Goal: Task Accomplishment & Management: Use online tool/utility

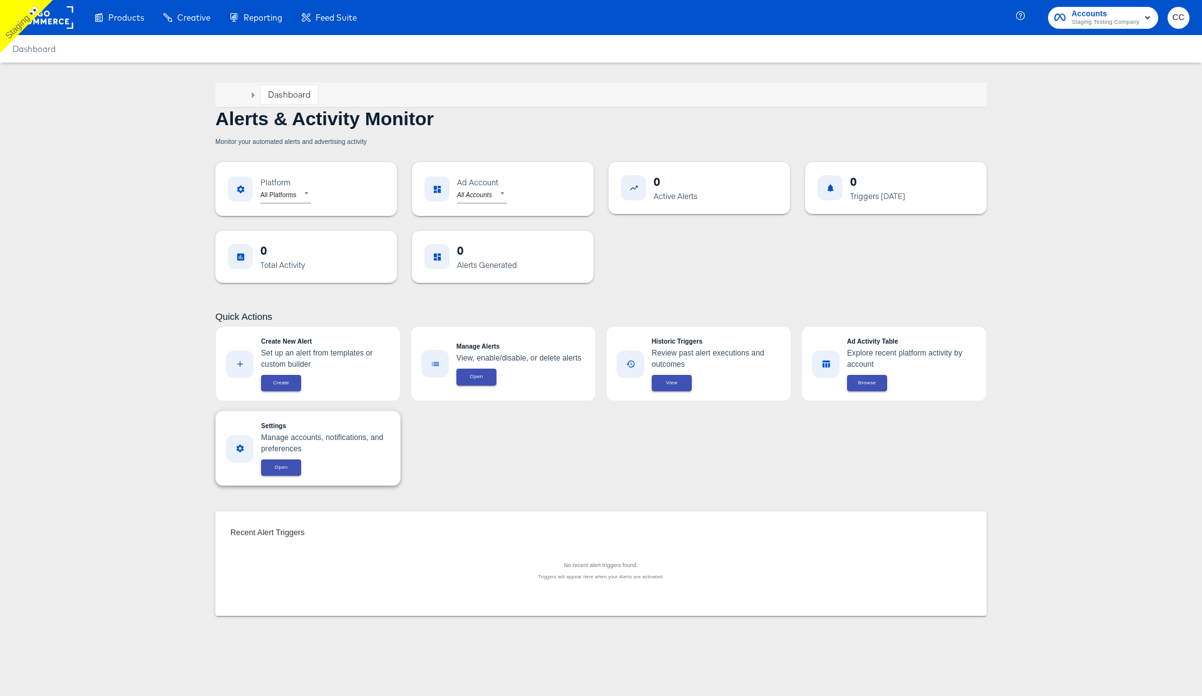
click at [286, 470] on span "Open" at bounding box center [281, 467] width 25 height 9
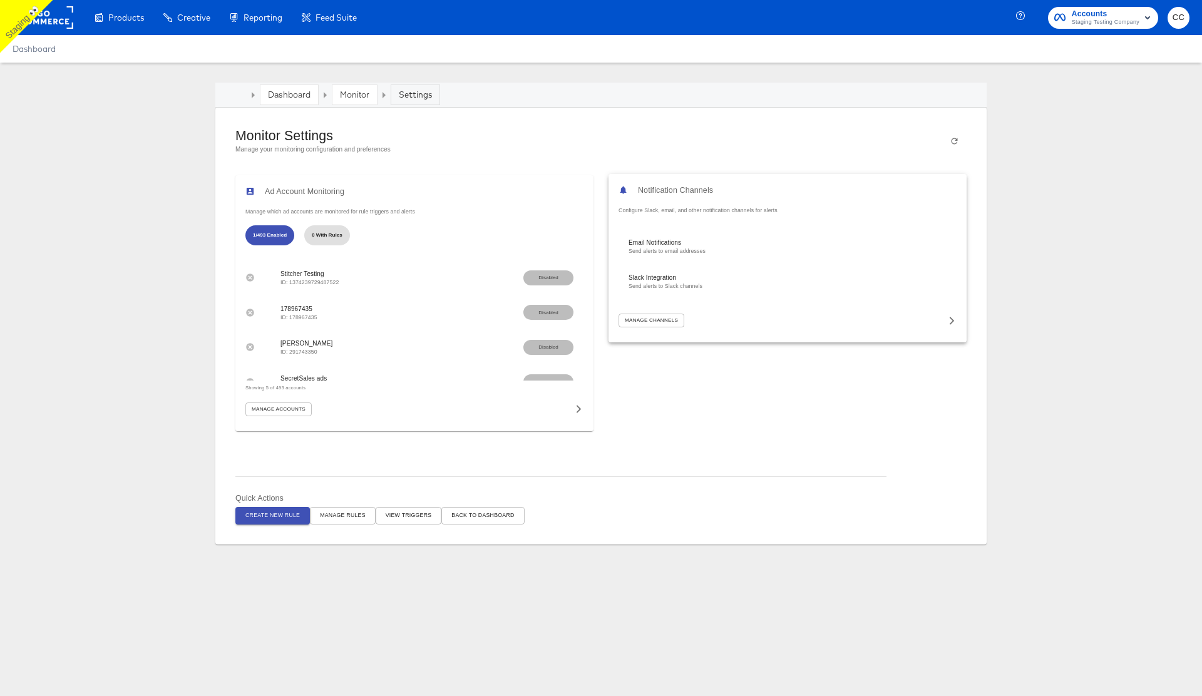
click at [951, 324] on icon at bounding box center [952, 320] width 9 height 9
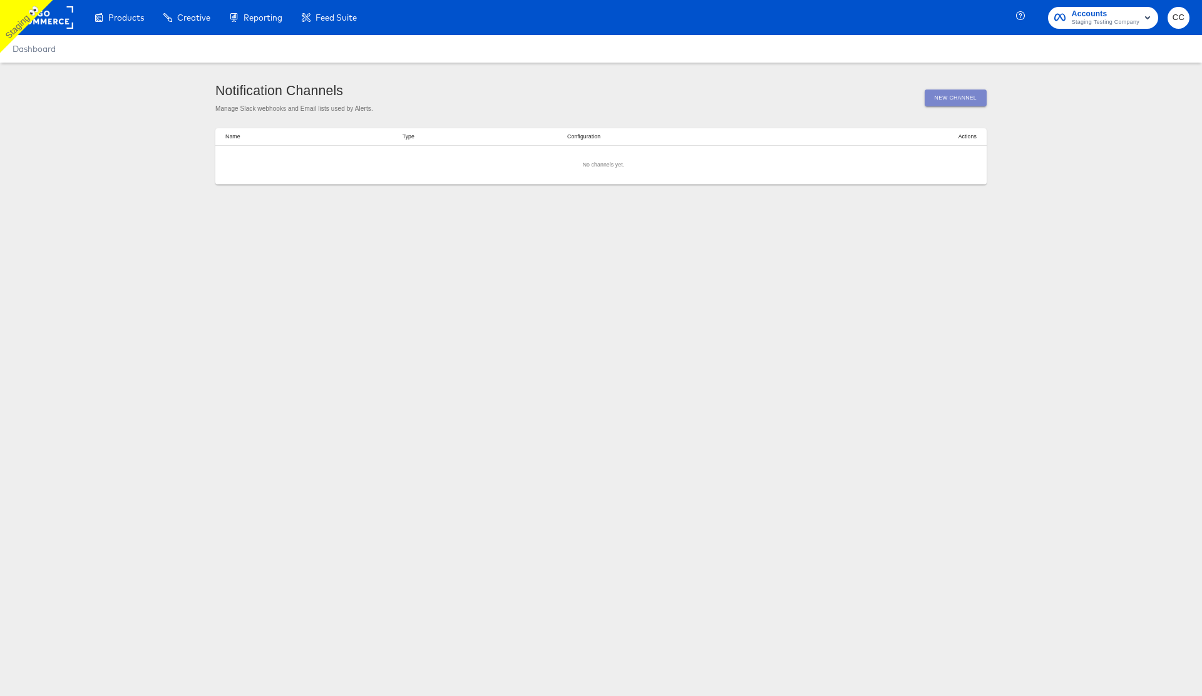
click at [945, 98] on span "New Channel" at bounding box center [956, 97] width 42 height 9
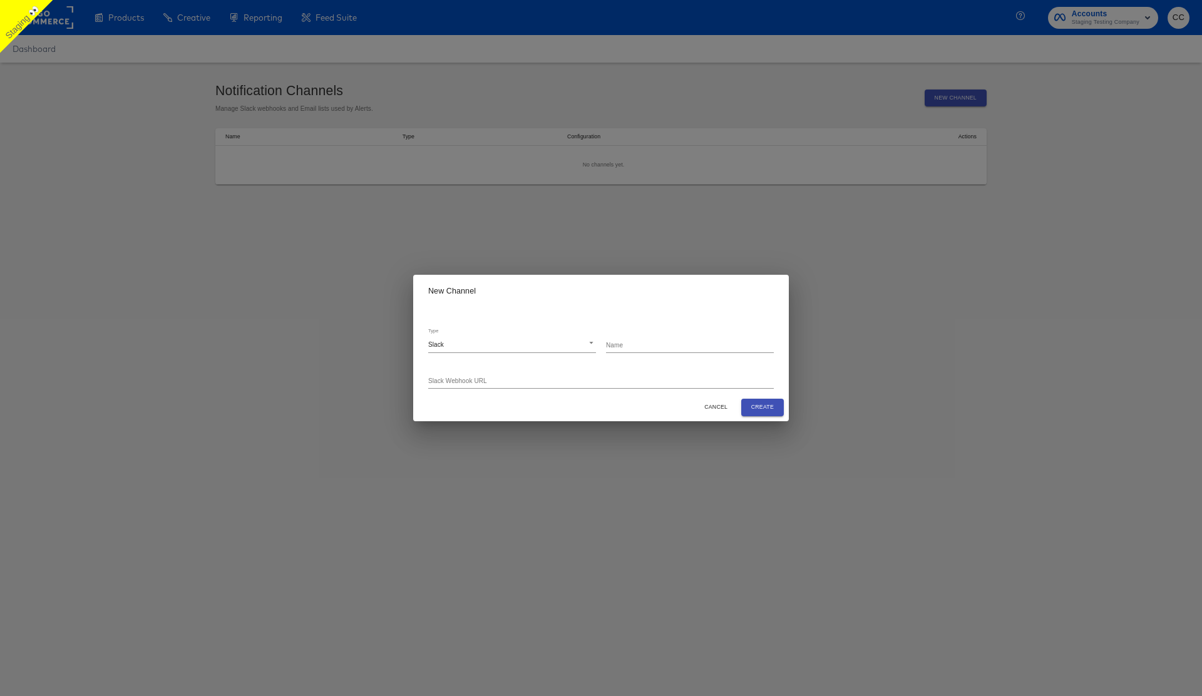
click at [561, 343] on body "Products Products Product Catalogs Enhance Your Product Catalog, Map Them to Pu…" at bounding box center [601, 348] width 1202 height 696
click at [524, 361] on li "Email" at bounding box center [512, 362] width 168 height 17
type input "email"
click at [648, 346] on input "text" at bounding box center [690, 346] width 168 height 16
type input "Monitor test Colin"
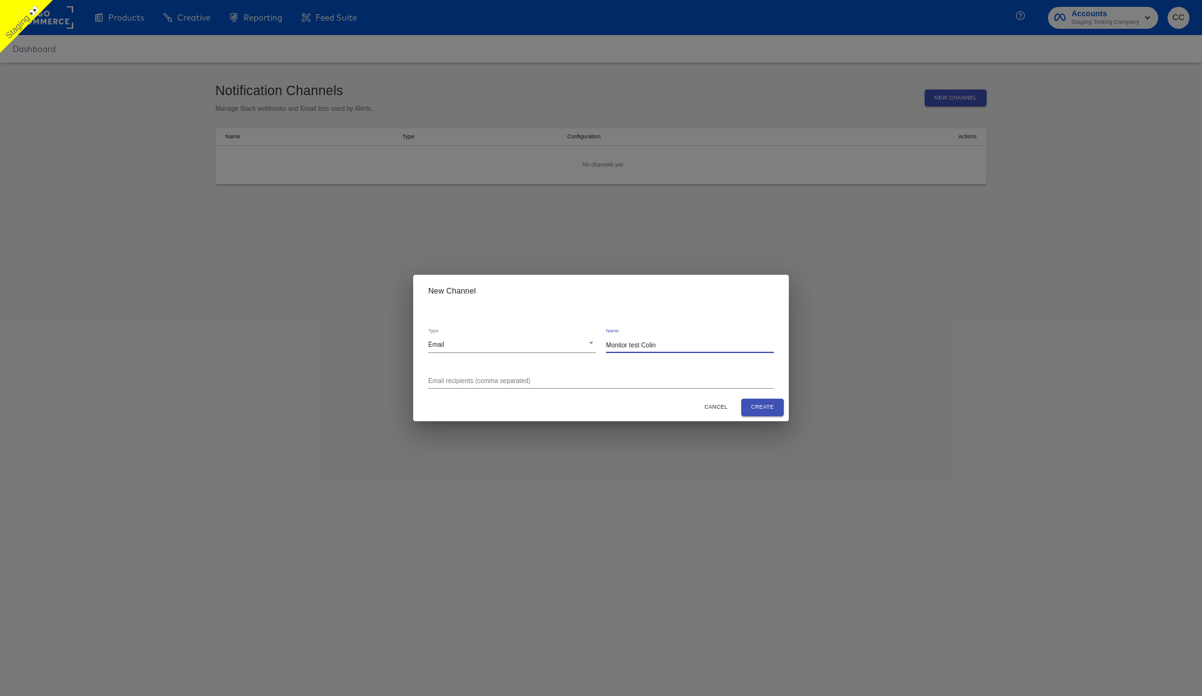
click at [500, 377] on input "text" at bounding box center [601, 381] width 346 height 16
type input "colin.clarke@kargo.com"
click at [766, 411] on span "Create" at bounding box center [763, 407] width 23 height 9
type input "slack"
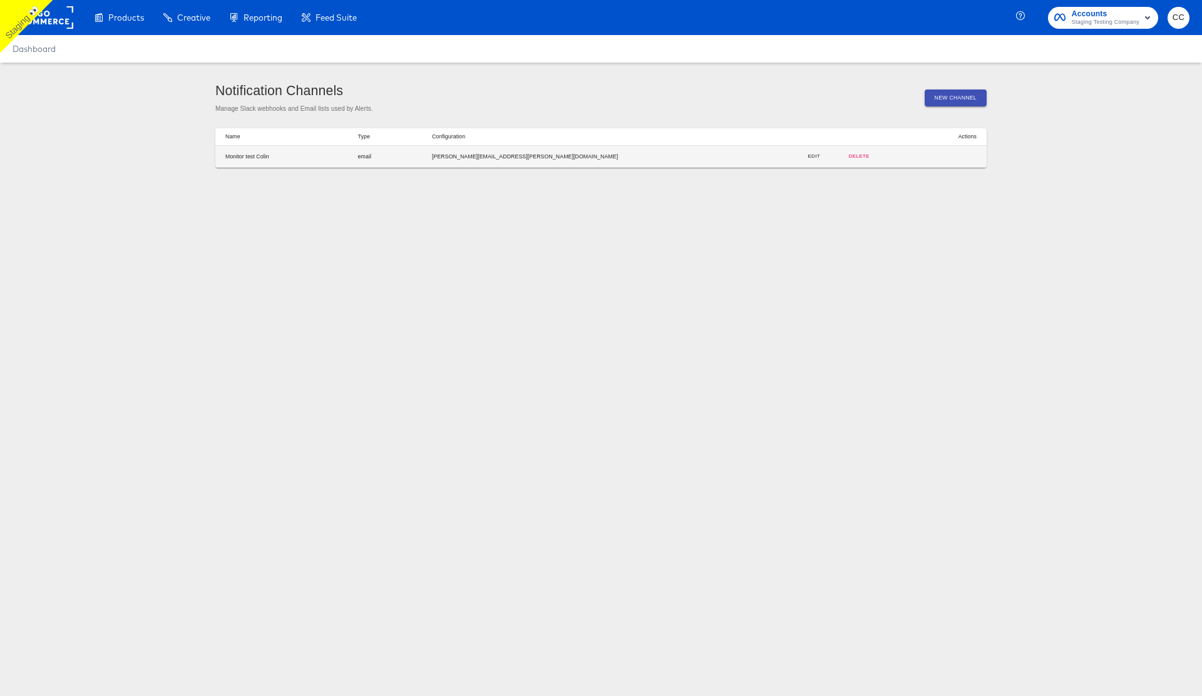
click at [797, 157] on span "Edit" at bounding box center [814, 156] width 34 height 9
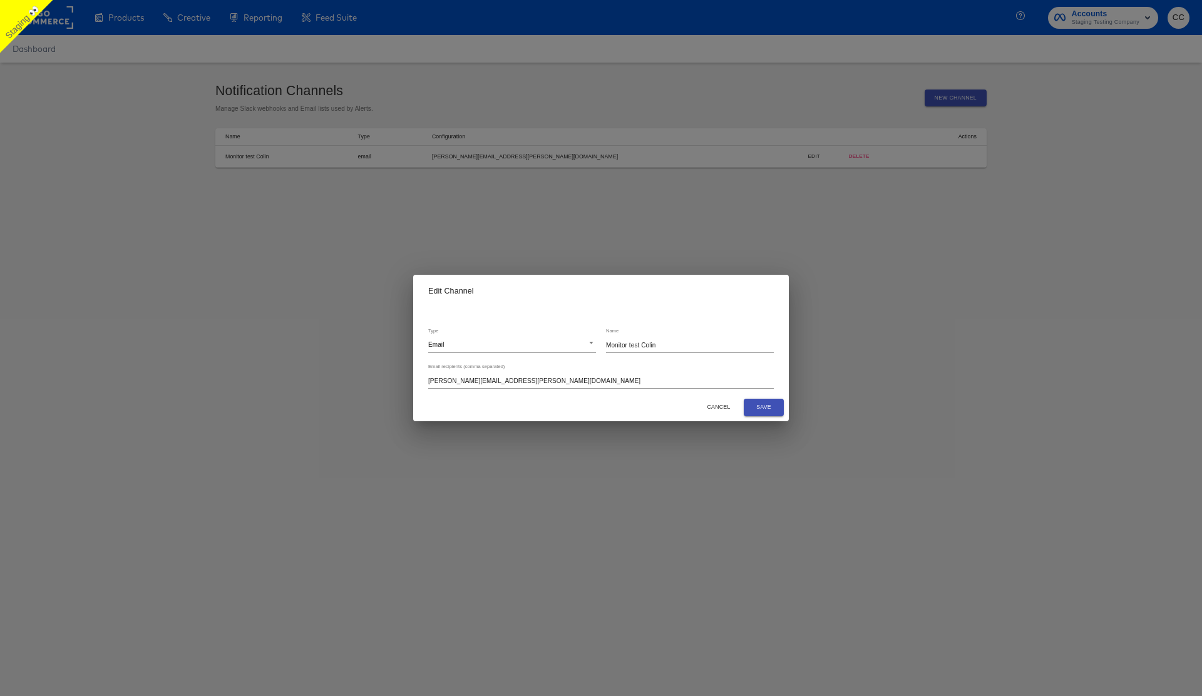
click at [450, 385] on input "colin.clarke@kargo.com" at bounding box center [601, 381] width 346 height 16
click at [456, 383] on input "colin.clarke@kargo.com" at bounding box center [601, 381] width 346 height 16
type input "colin.clark1e@kargo.com"
click at [767, 411] on span "Save" at bounding box center [764, 407] width 20 height 9
type input "slack"
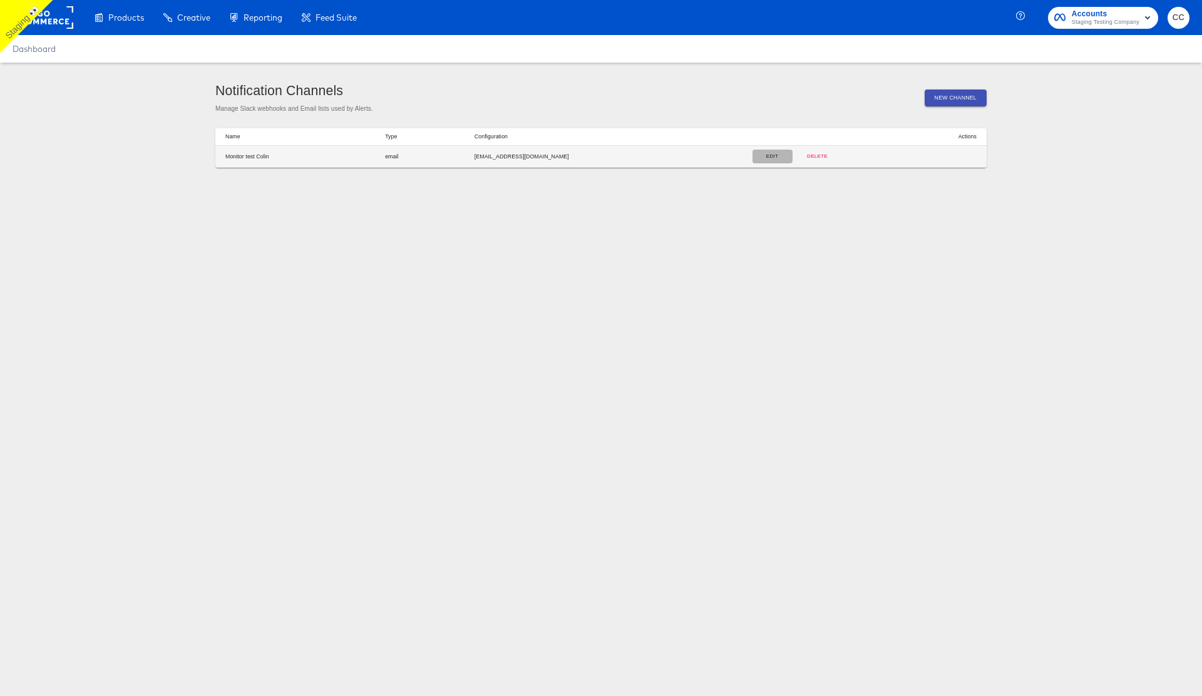
click at [756, 155] on span "Edit" at bounding box center [773, 156] width 34 height 9
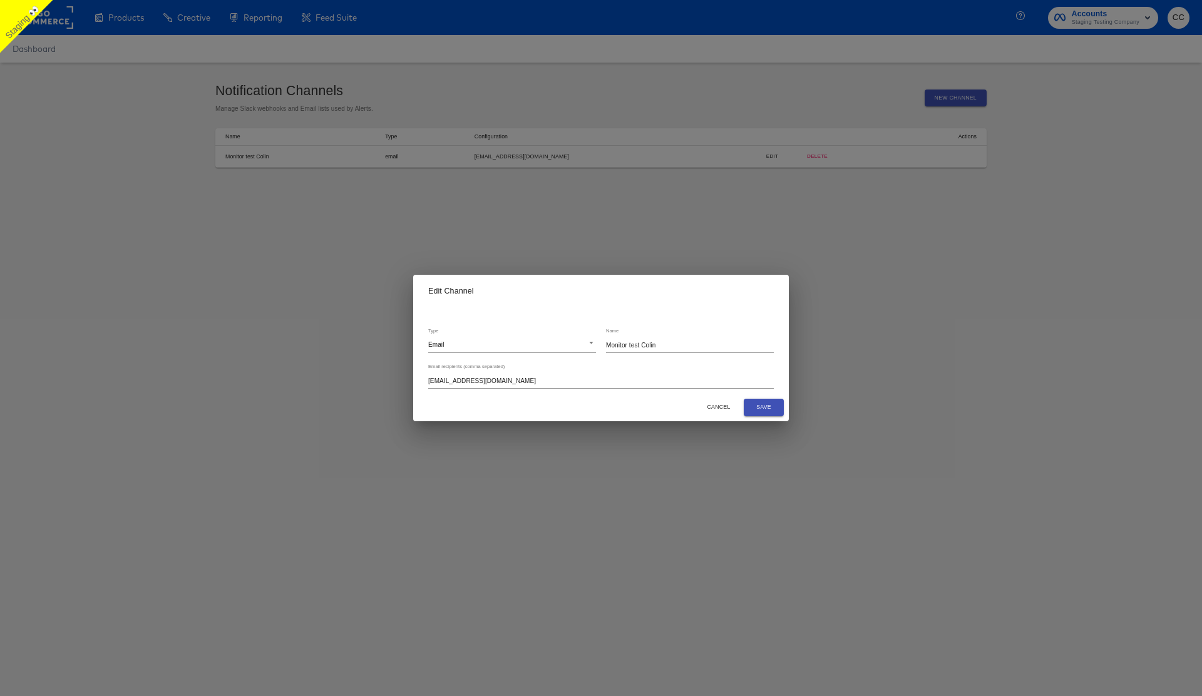
click at [462, 381] on input "colin.clark1e@kargo.com" at bounding box center [601, 381] width 346 height 16
type input "colin.clarke@kargo.com"
click at [770, 407] on span "Save" at bounding box center [764, 407] width 20 height 9
type input "slack"
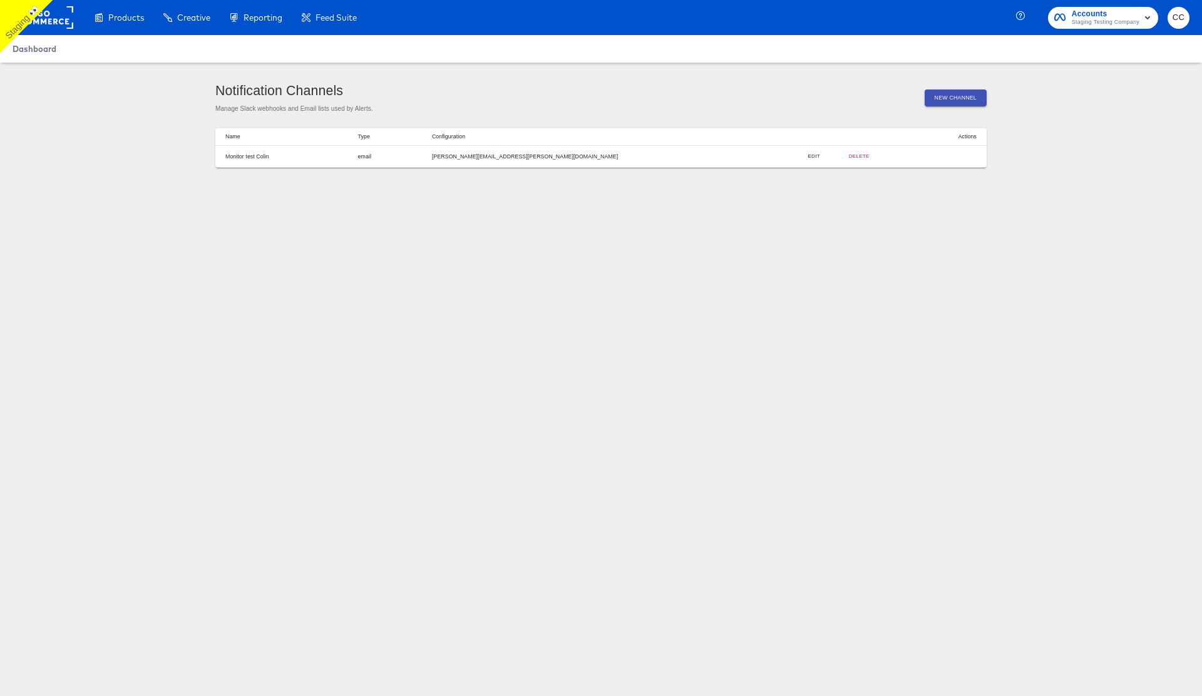
click at [43, 48] on span "Dashboard" at bounding box center [35, 49] width 44 height 10
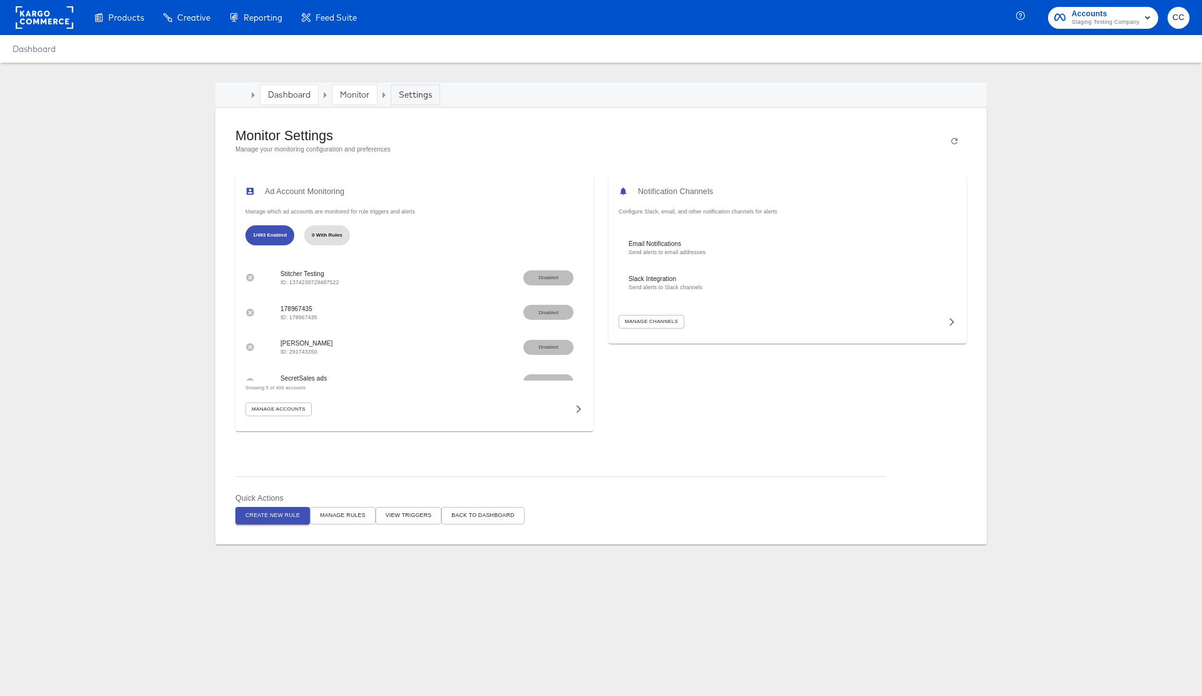
click at [343, 519] on span "Manage Rules" at bounding box center [343, 515] width 46 height 9
click at [413, 520] on span "View Triggers" at bounding box center [409, 515] width 46 height 9
click at [488, 517] on span "Back to Dashboard" at bounding box center [483, 515] width 63 height 9
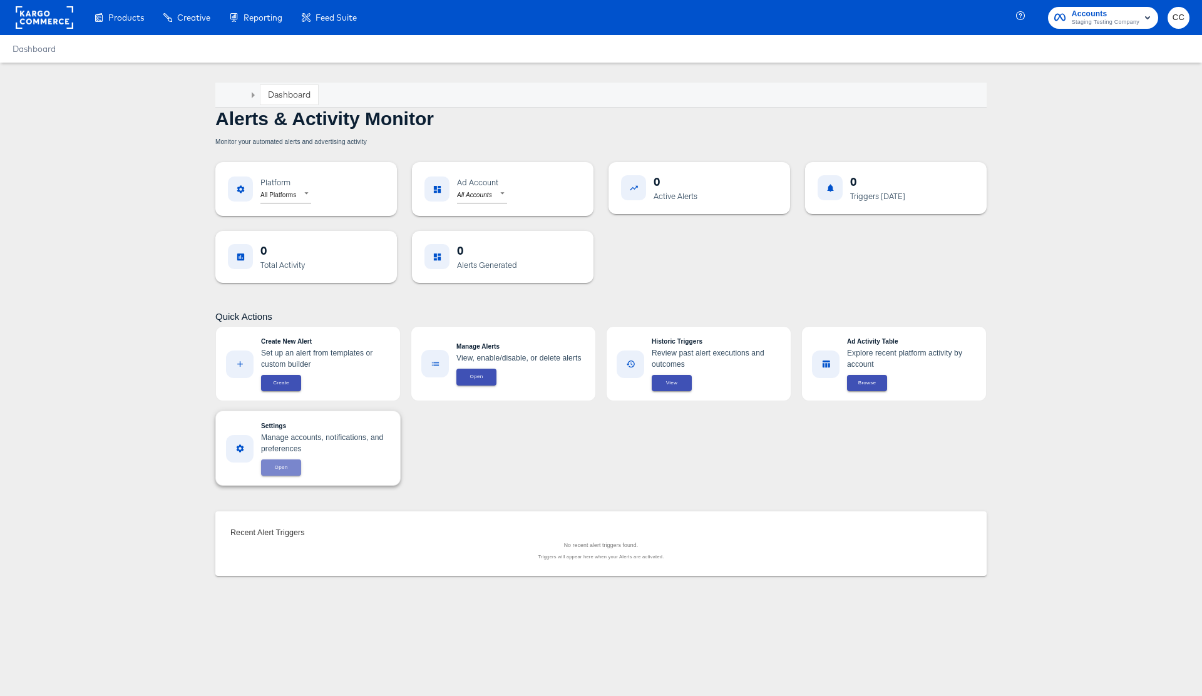
click at [283, 470] on span "Open" at bounding box center [281, 467] width 25 height 9
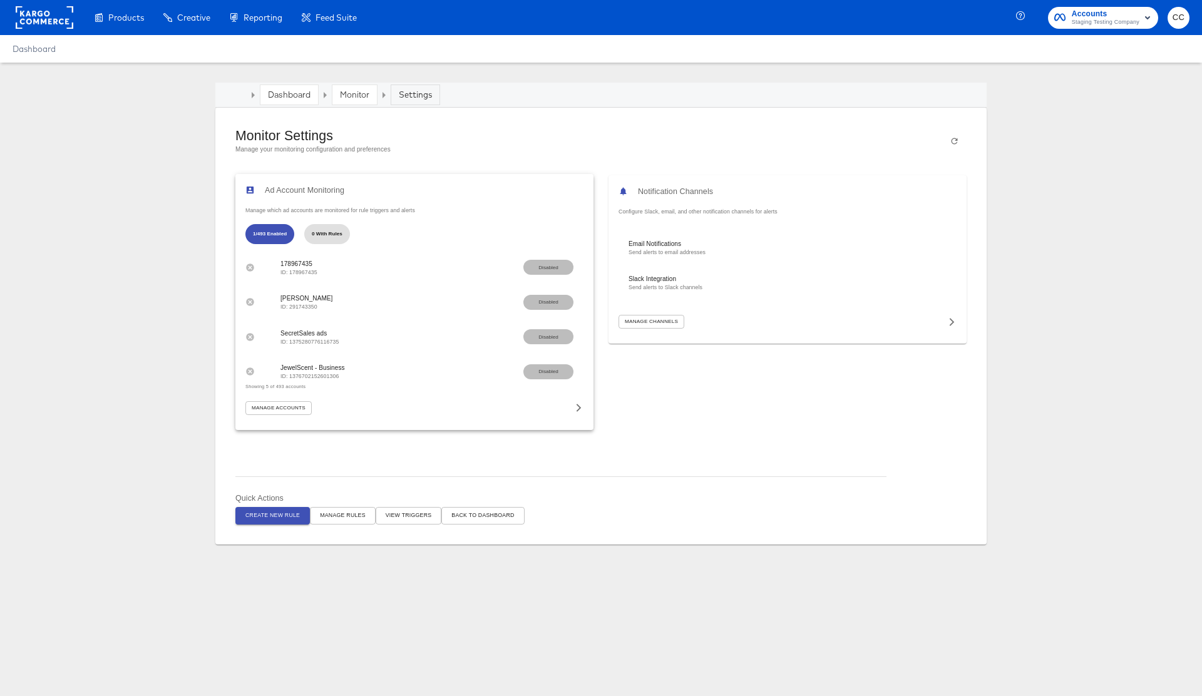
scroll to position [59, 0]
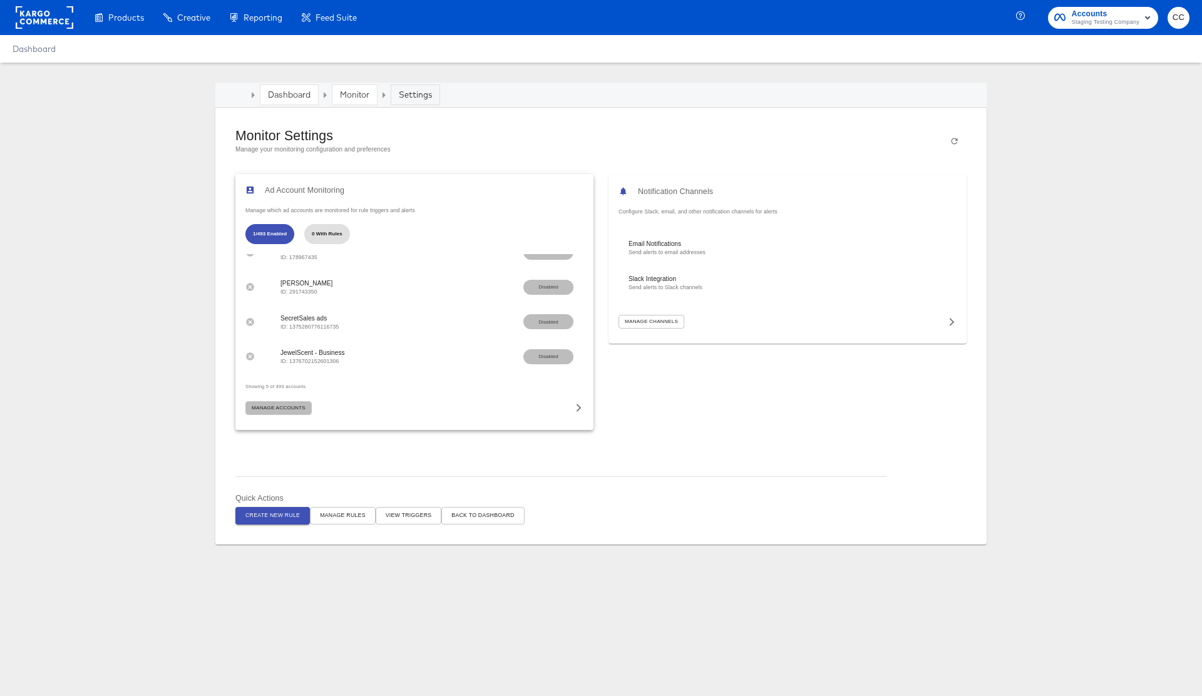
click at [279, 411] on span "Manage Accounts" at bounding box center [279, 408] width 54 height 9
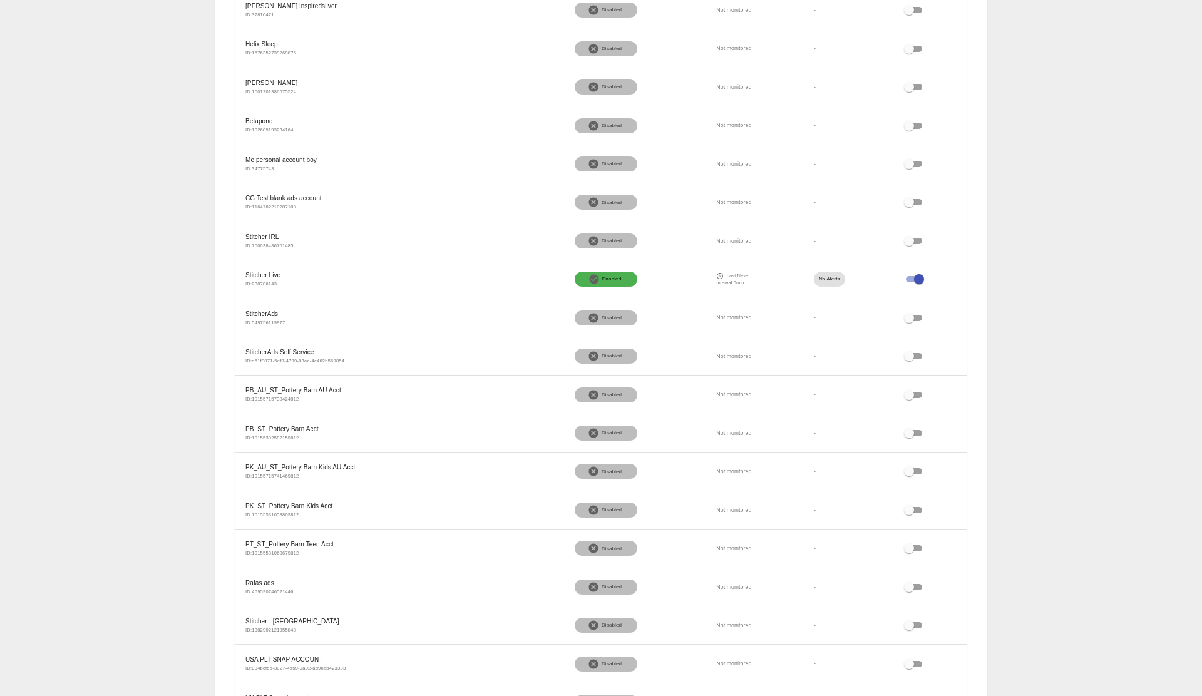
scroll to position [726, 0]
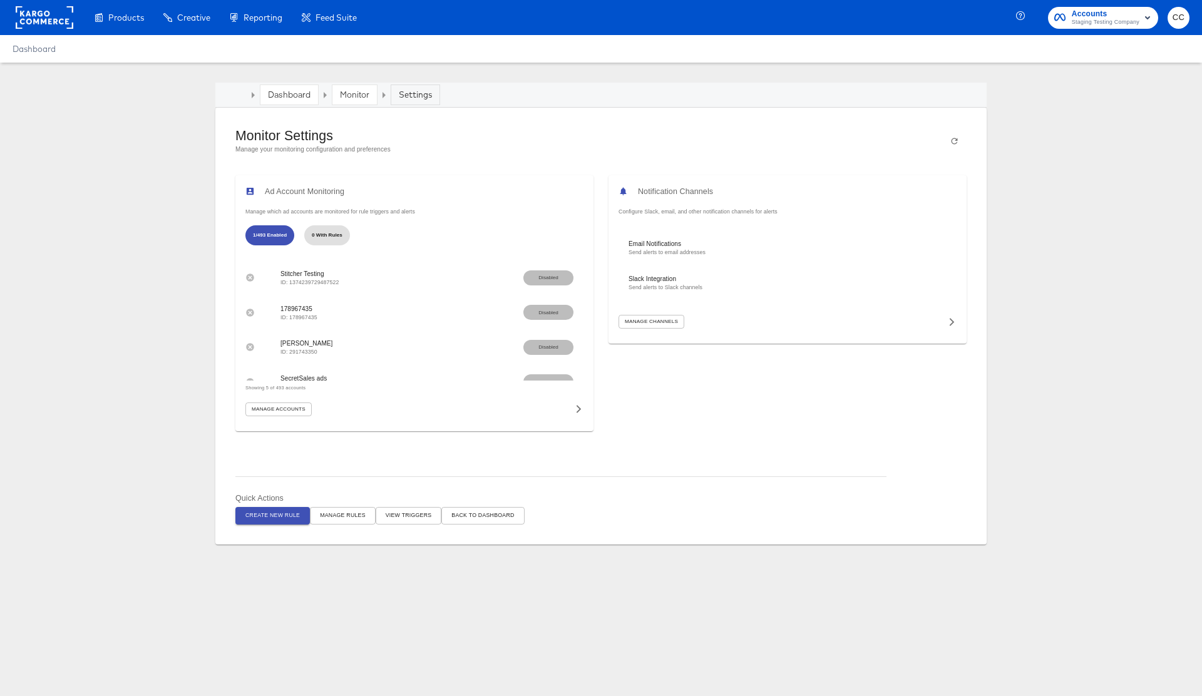
click at [275, 515] on span "Create New Rule" at bounding box center [272, 515] width 54 height 9
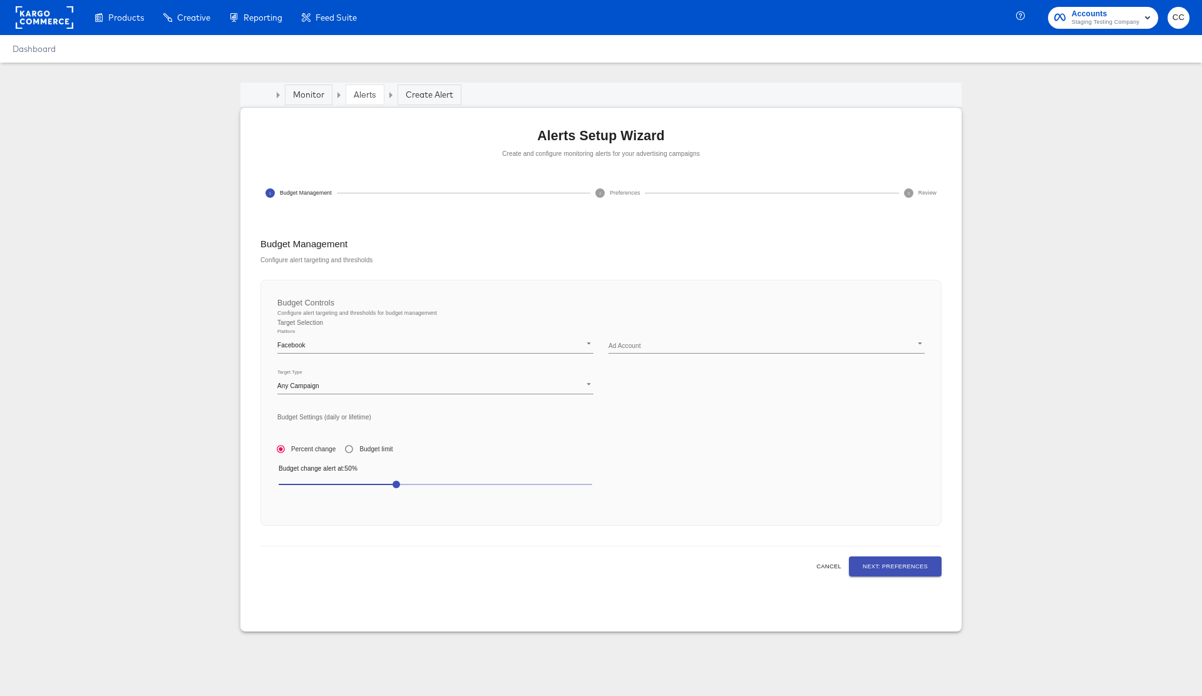
click at [648, 343] on body "Products Creative Reporting Feed Suite Accounts Staging Testing Company CC Dash…" at bounding box center [601, 348] width 1202 height 696
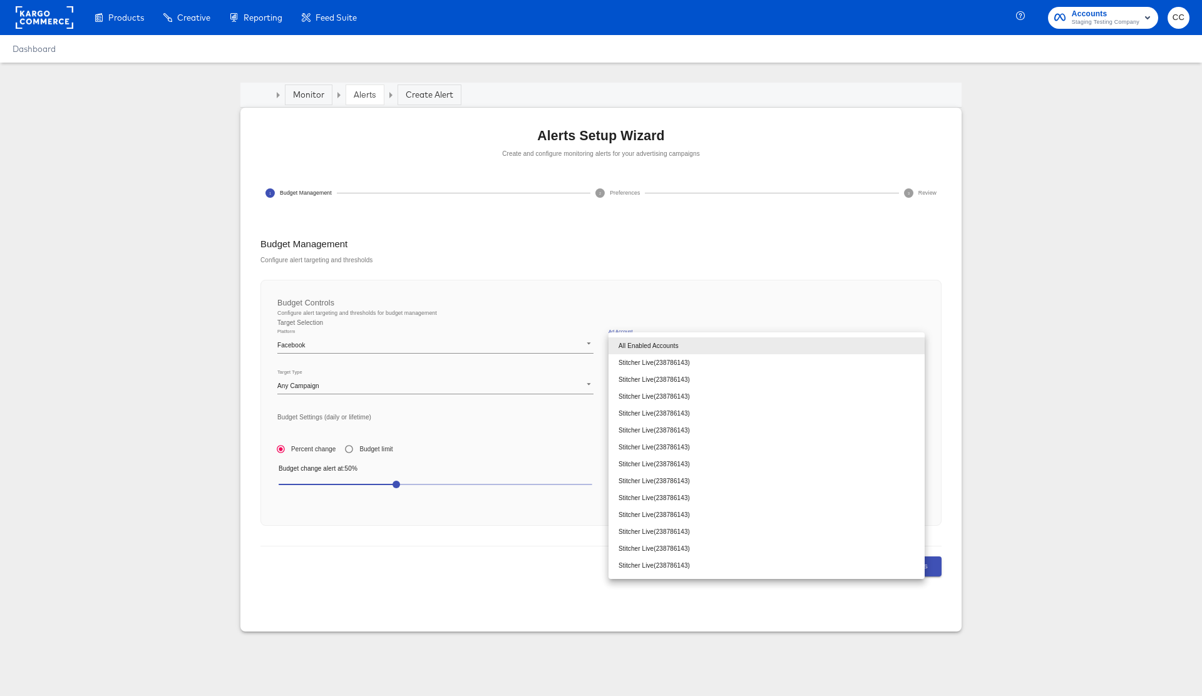
click at [396, 485] on div at bounding box center [601, 348] width 1202 height 696
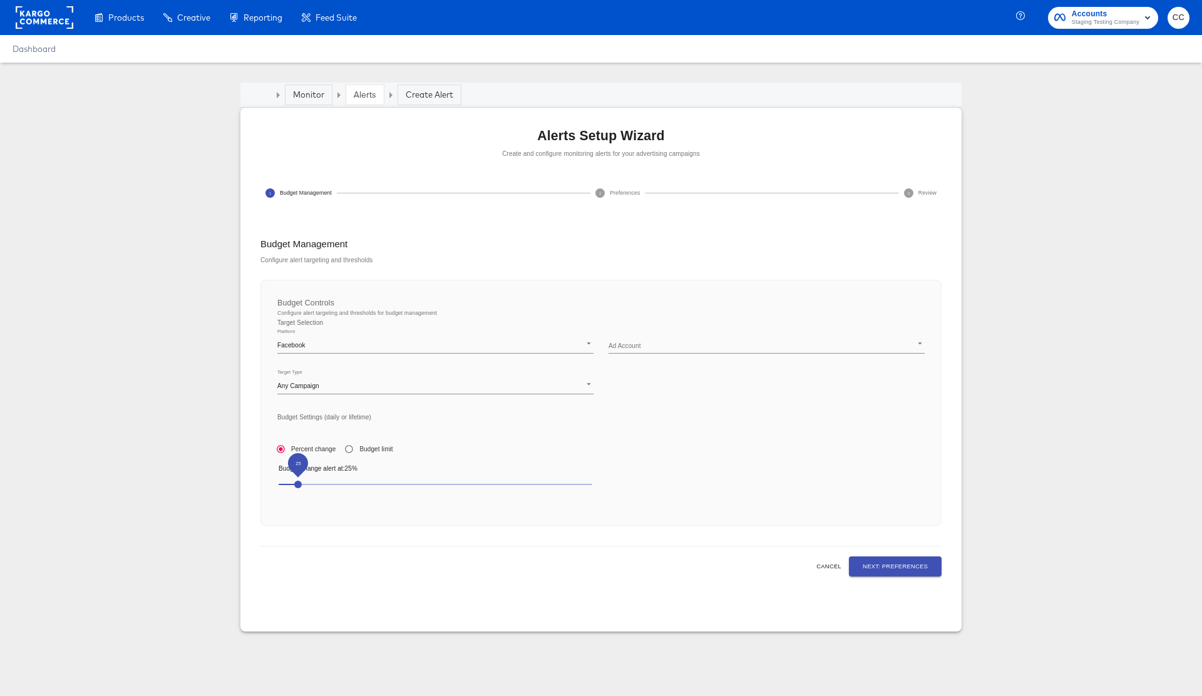
drag, startPoint x: 397, startPoint y: 485, endPoint x: 299, endPoint y: 492, distance: 98.6
click at [299, 488] on span "25" at bounding box center [298, 485] width 8 height 8
click at [585, 384] on body "Products Creative Reporting Feed Suite Accounts Staging Testing Company CC Dash…" at bounding box center [601, 348] width 1202 height 696
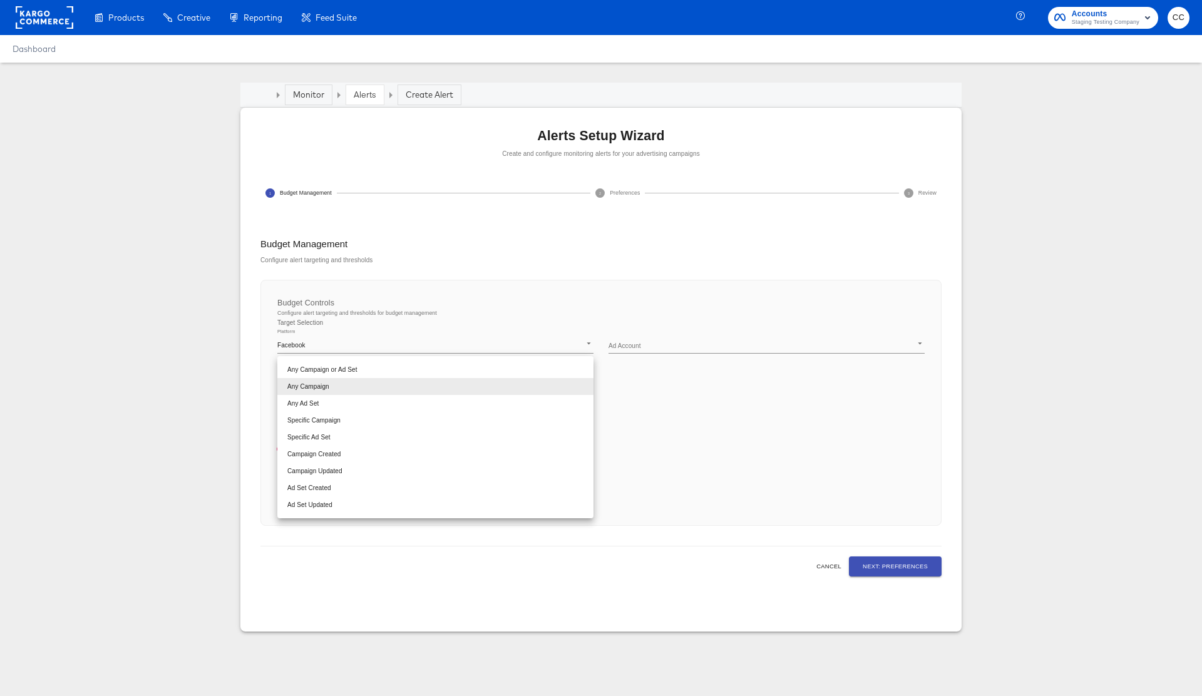
click at [748, 402] on div at bounding box center [601, 348] width 1202 height 696
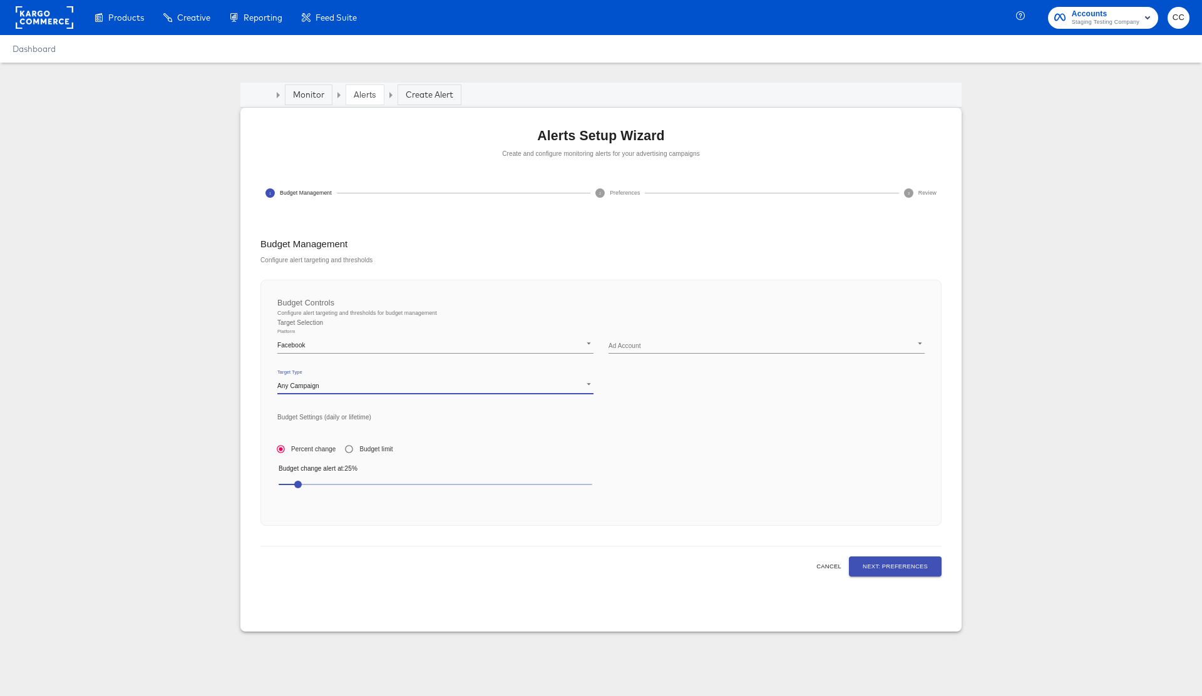
click at [743, 349] on body "Products Creative Reporting Feed Suite Accounts Staging Testing Company CC Dash…" at bounding box center [601, 348] width 1202 height 696
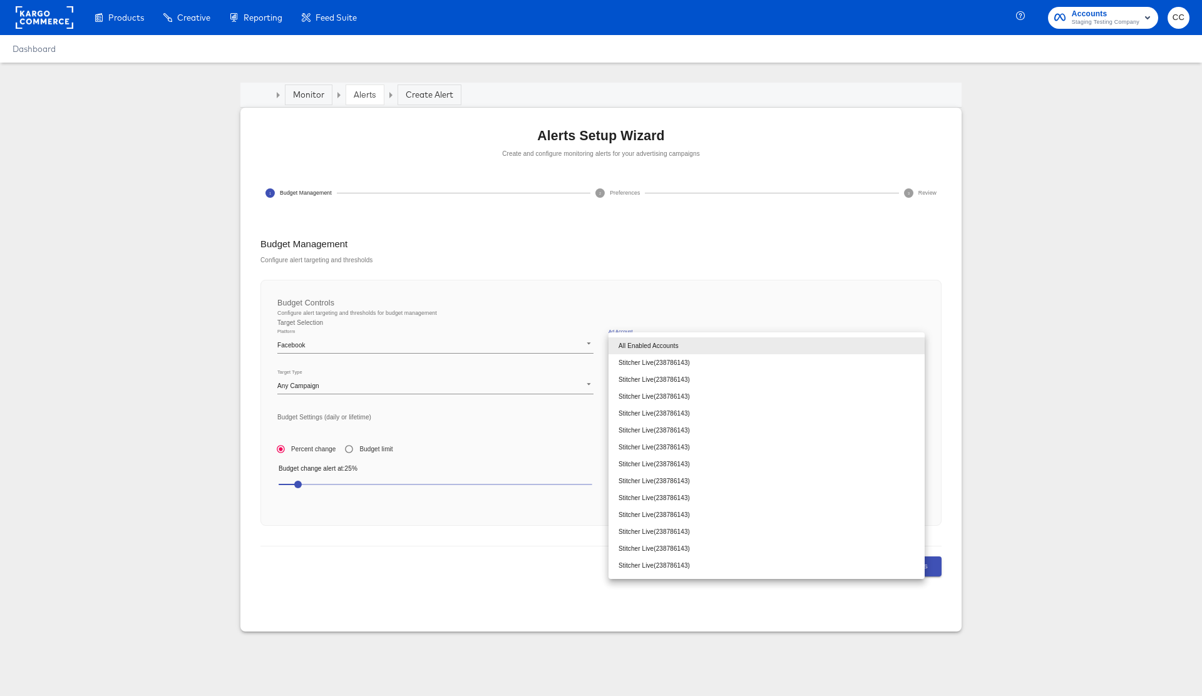
click at [728, 359] on li "Stitcher Live ( 238786143 )" at bounding box center [767, 362] width 316 height 17
type input "238786143"
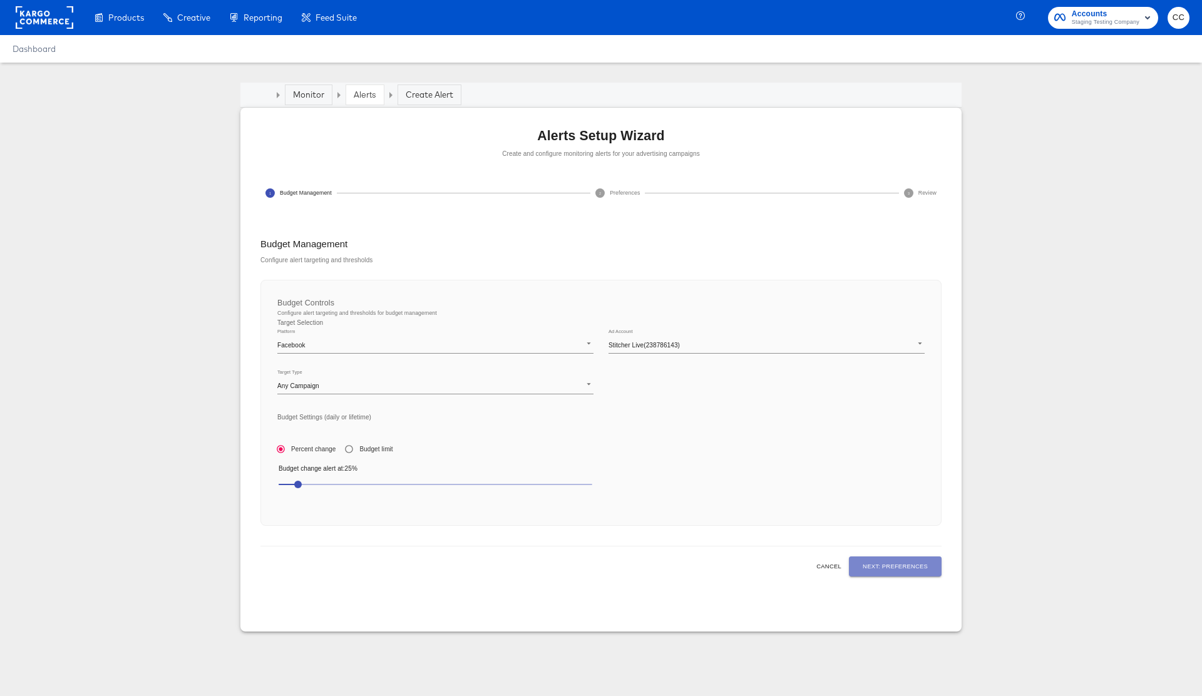
click at [889, 570] on span "Next: Preferences" at bounding box center [895, 567] width 65 height 10
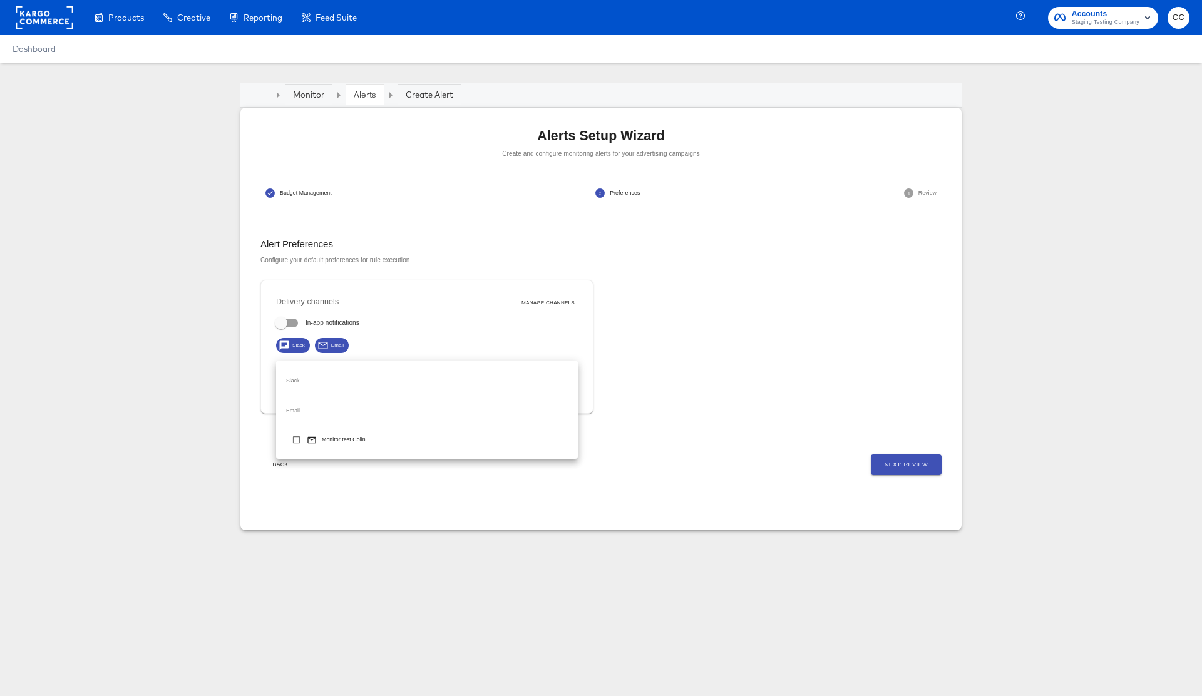
click at [356, 378] on body "Products Creative Reporting Feed Suite Accounts Staging Testing Company CC Dash…" at bounding box center [601, 348] width 1202 height 696
click at [294, 440] on input "checkbox" at bounding box center [296, 442] width 21 height 21
checkbox input "true"
type input "d7ad3203-b2f8-46cd-b656-7d99a98e3118"
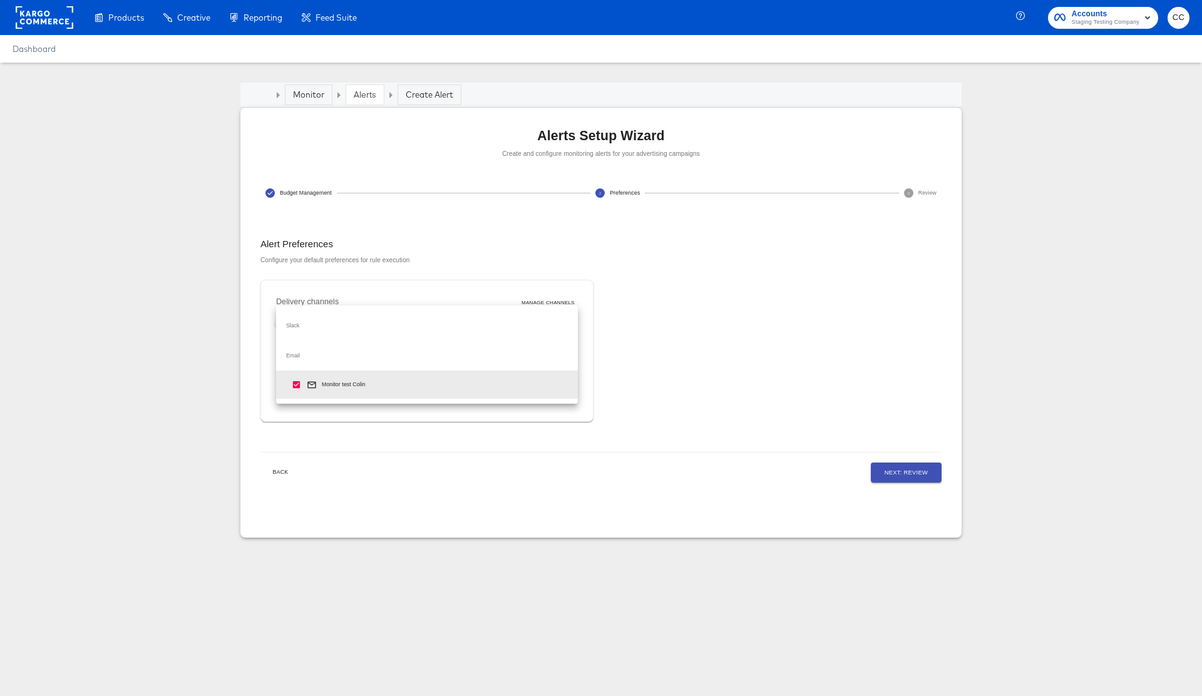
click at [751, 321] on div at bounding box center [601, 348] width 1202 height 696
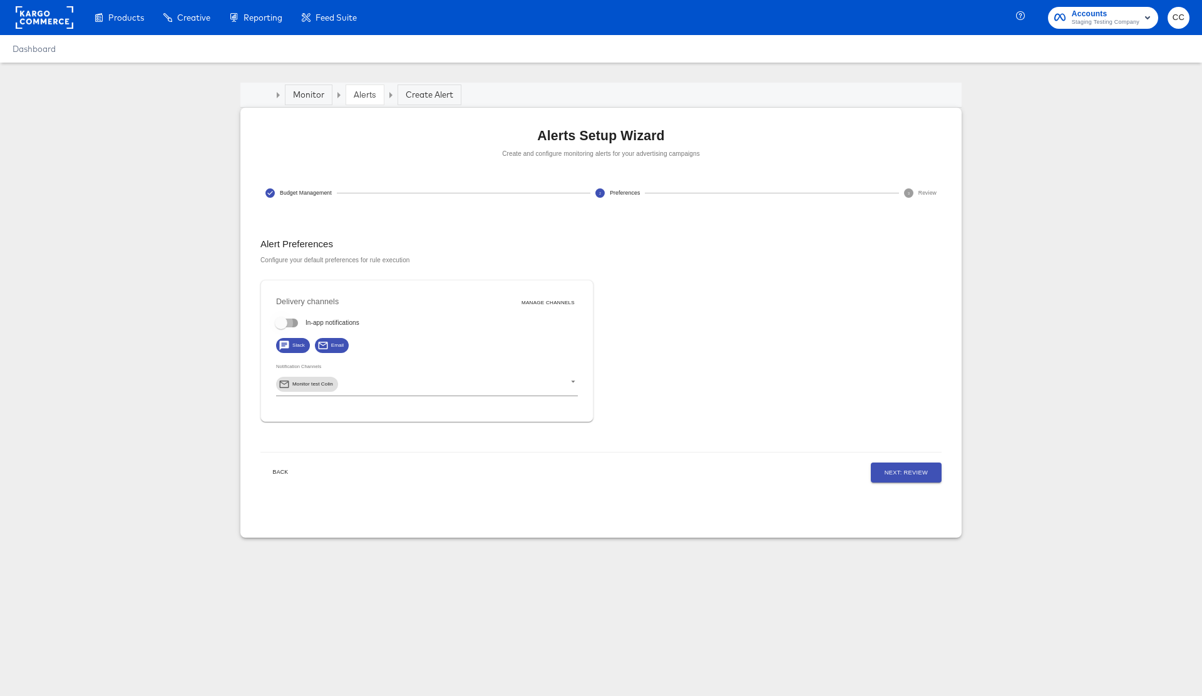
click at [292, 321] on input "In-app notifications" at bounding box center [280, 326] width 71 height 24
checkbox input "true"
click at [904, 476] on span "Next: Review" at bounding box center [906, 473] width 43 height 10
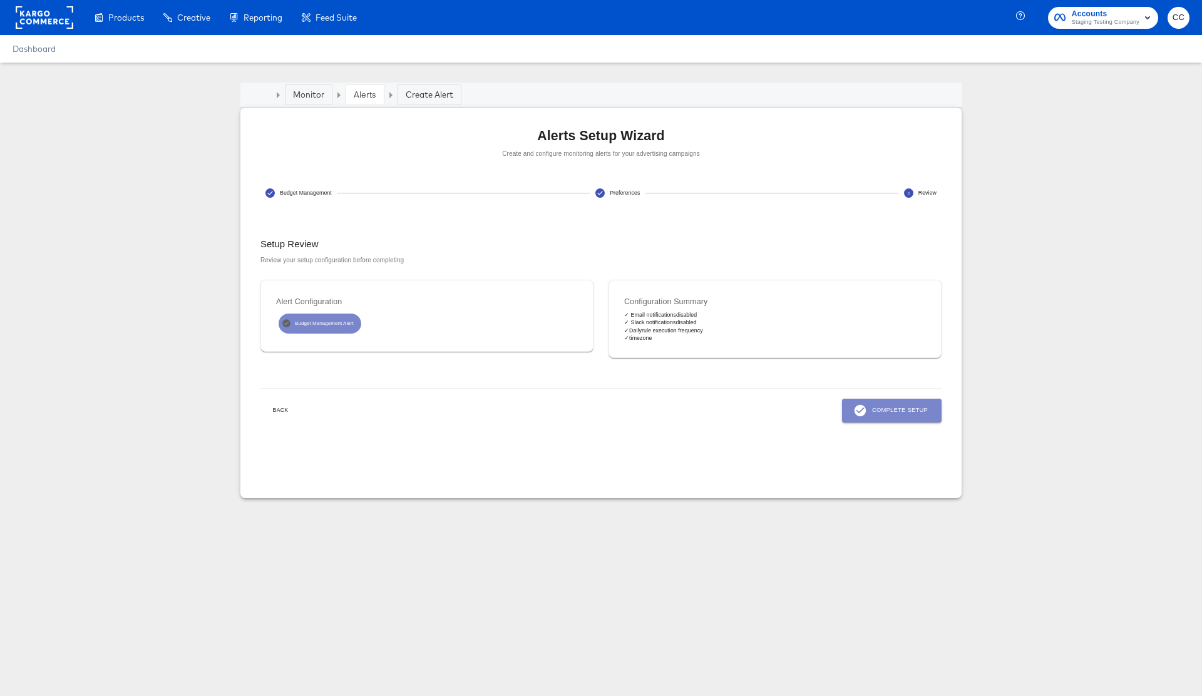
click at [893, 411] on span "Complete Setup" at bounding box center [892, 411] width 72 height 14
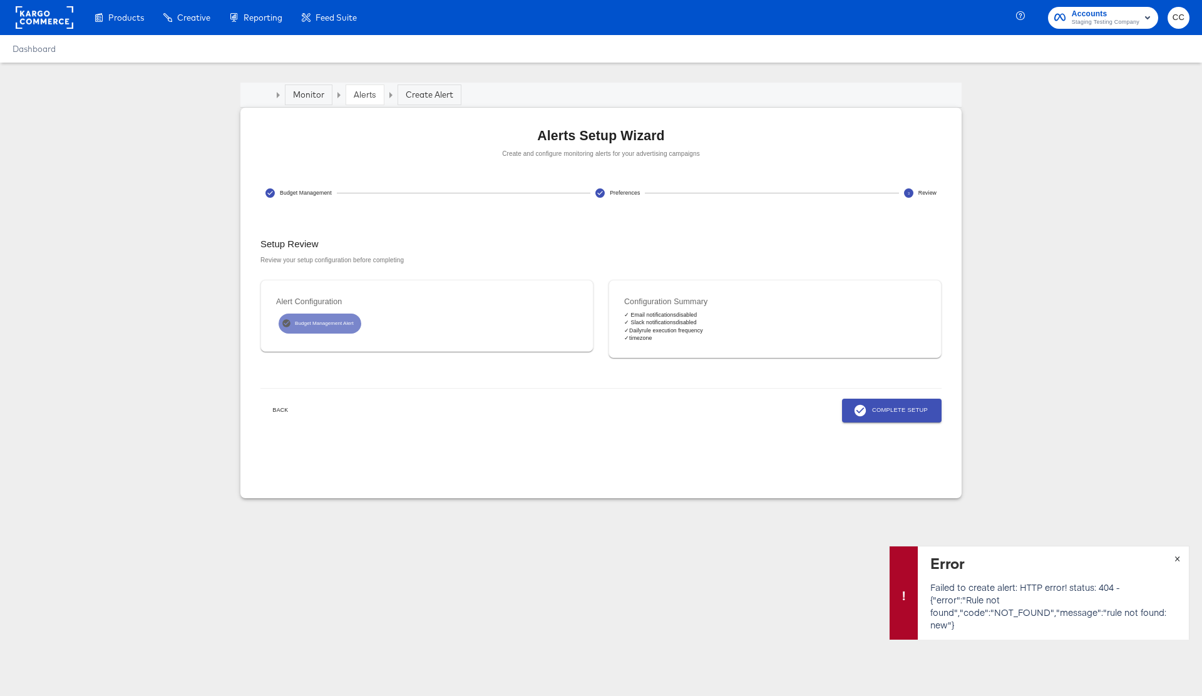
click at [1177, 561] on span "×" at bounding box center [1178, 557] width 6 height 14
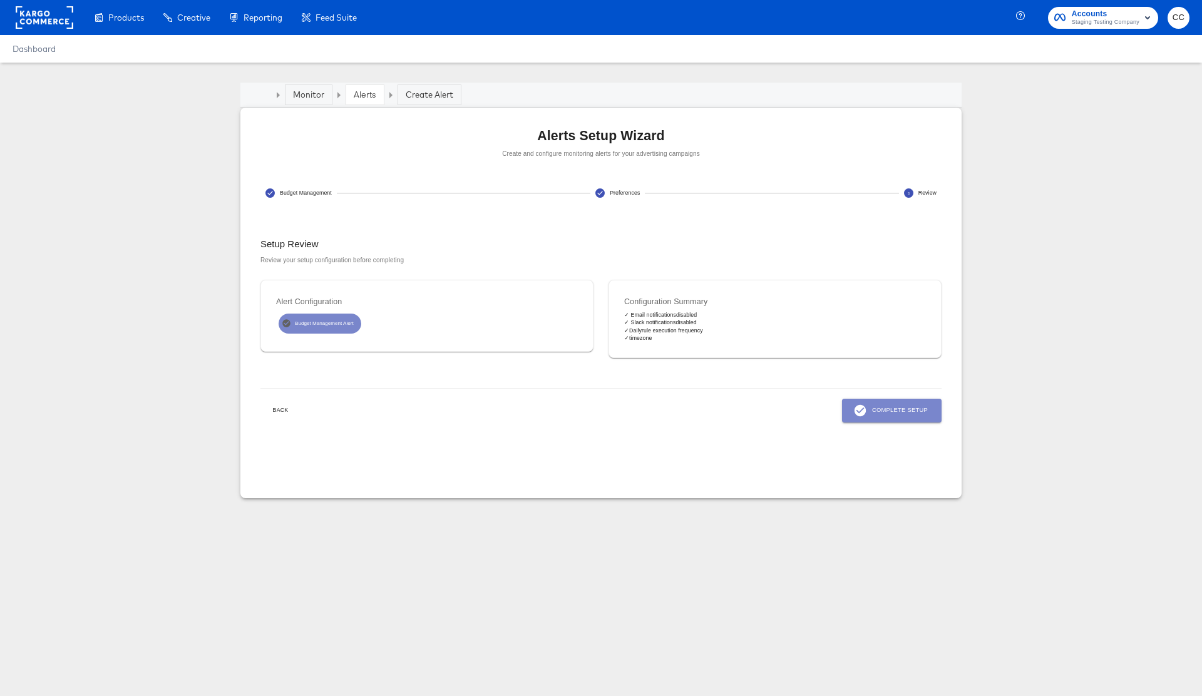
click at [899, 416] on span "Complete Setup" at bounding box center [892, 411] width 72 height 14
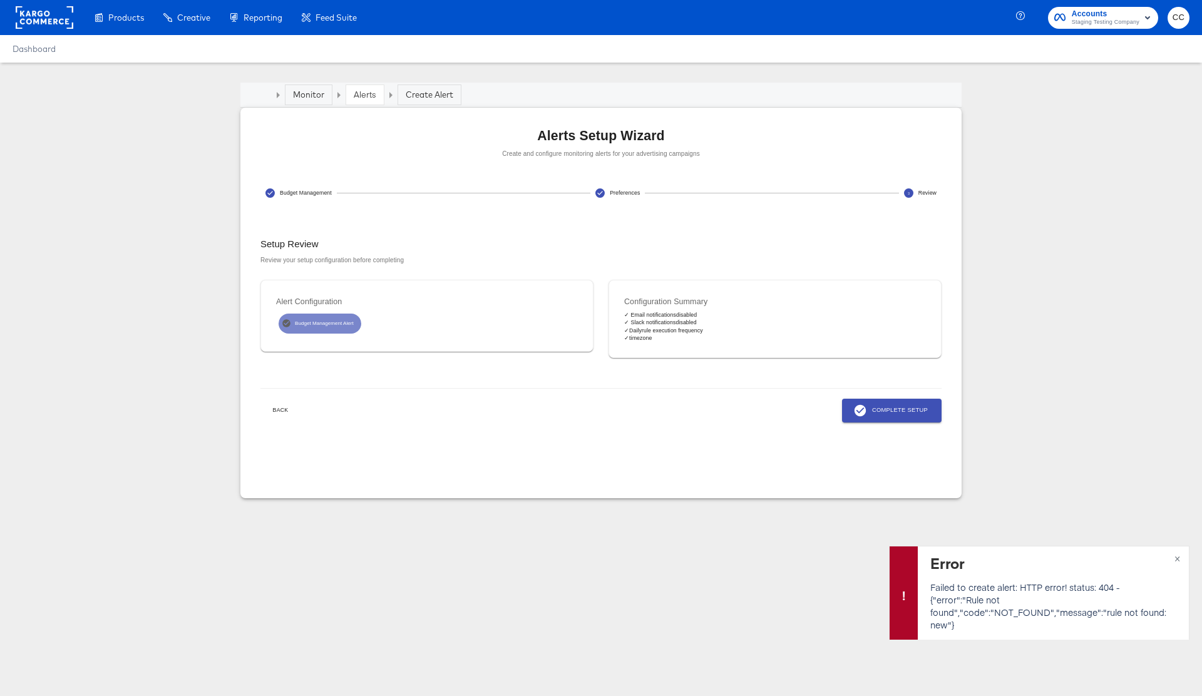
click at [363, 96] on link "Alerts" at bounding box center [365, 94] width 23 height 11
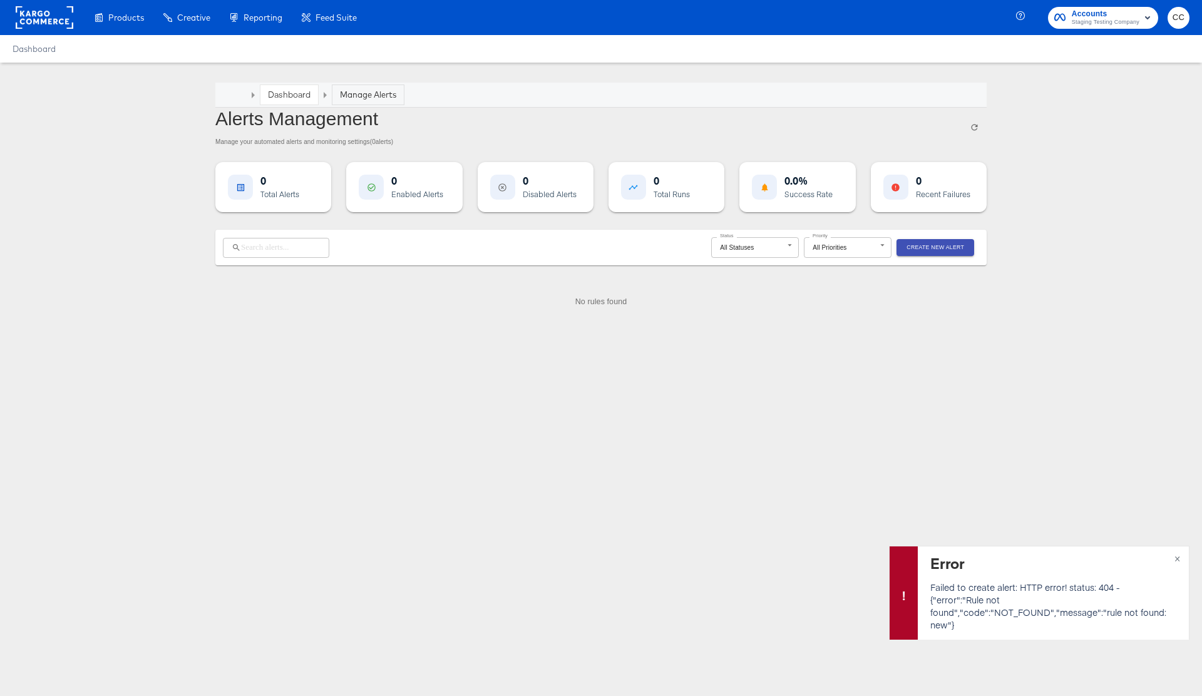
click at [298, 95] on link "Dashboard" at bounding box center [289, 94] width 43 height 11
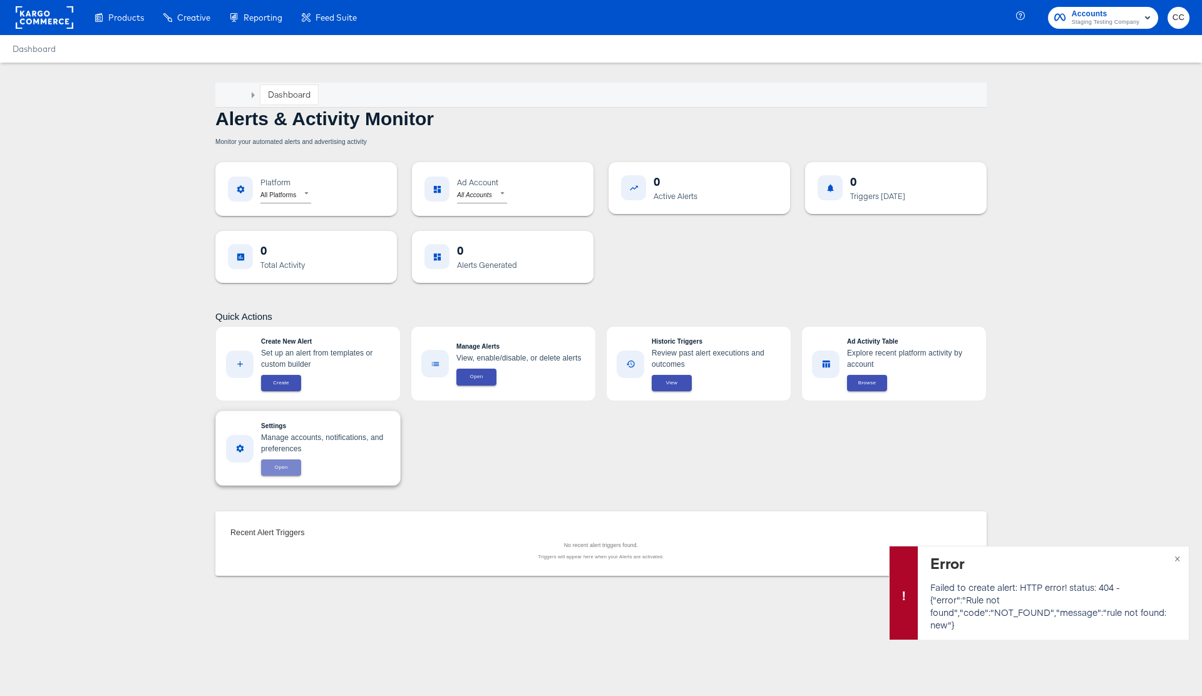
click at [284, 467] on span "Open" at bounding box center [281, 467] width 25 height 9
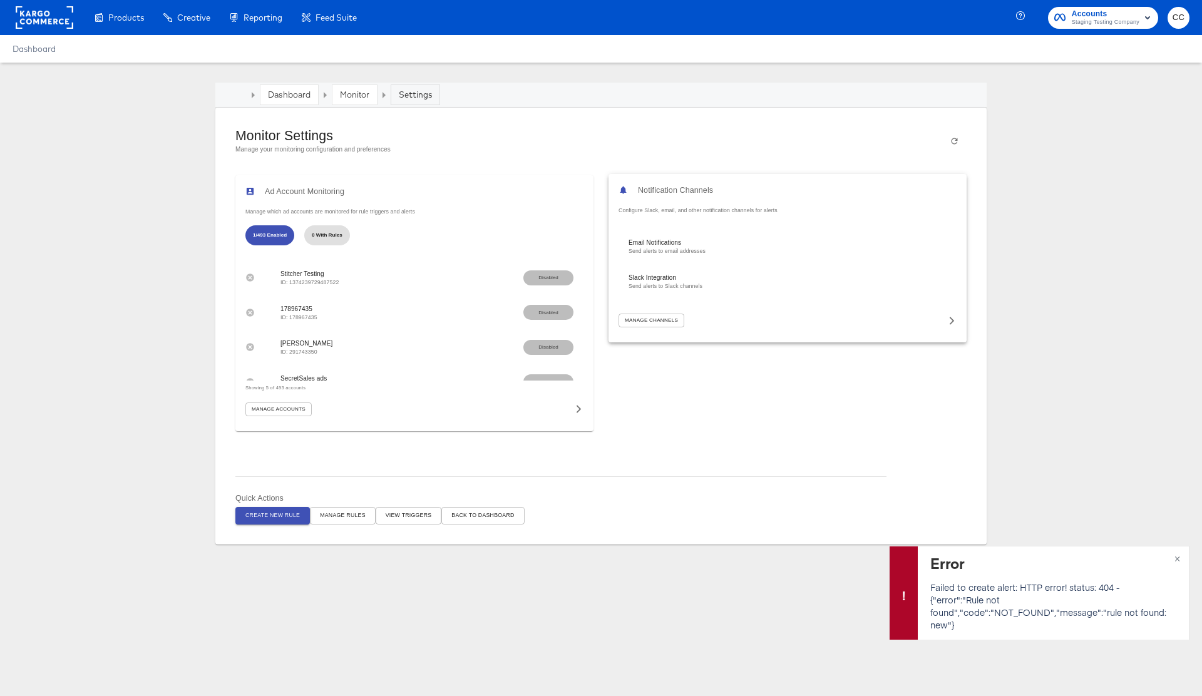
click at [953, 321] on icon at bounding box center [952, 321] width 5 height 8
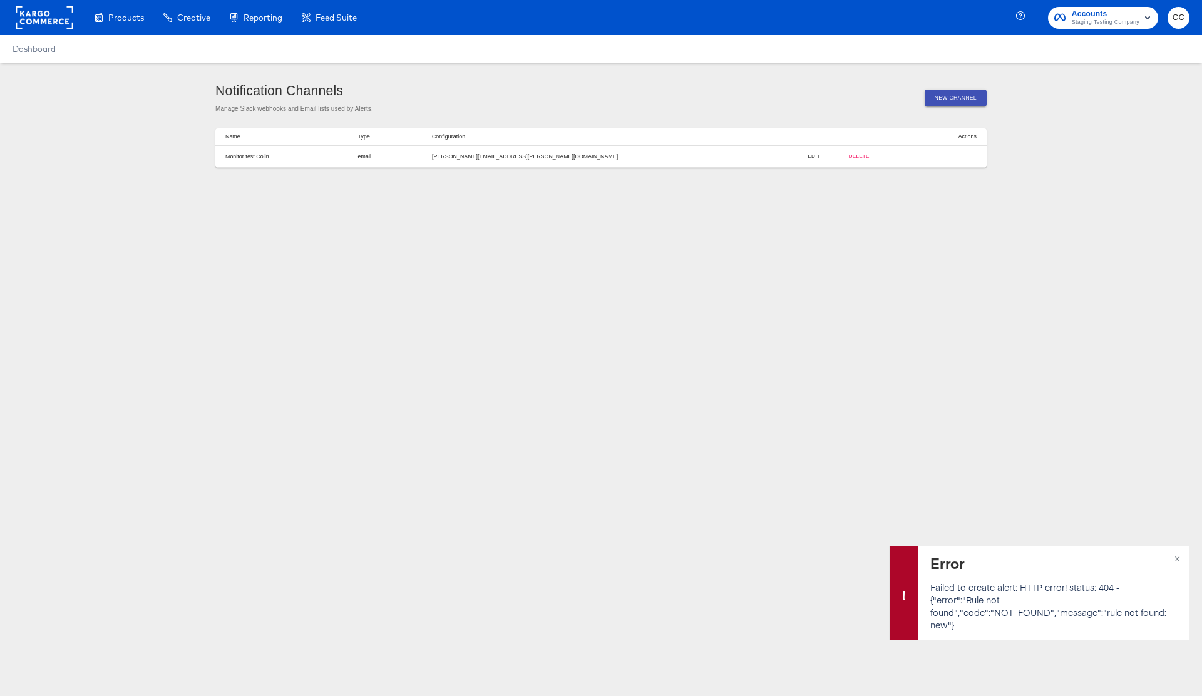
click at [949, 98] on span "New Channel" at bounding box center [956, 97] width 42 height 9
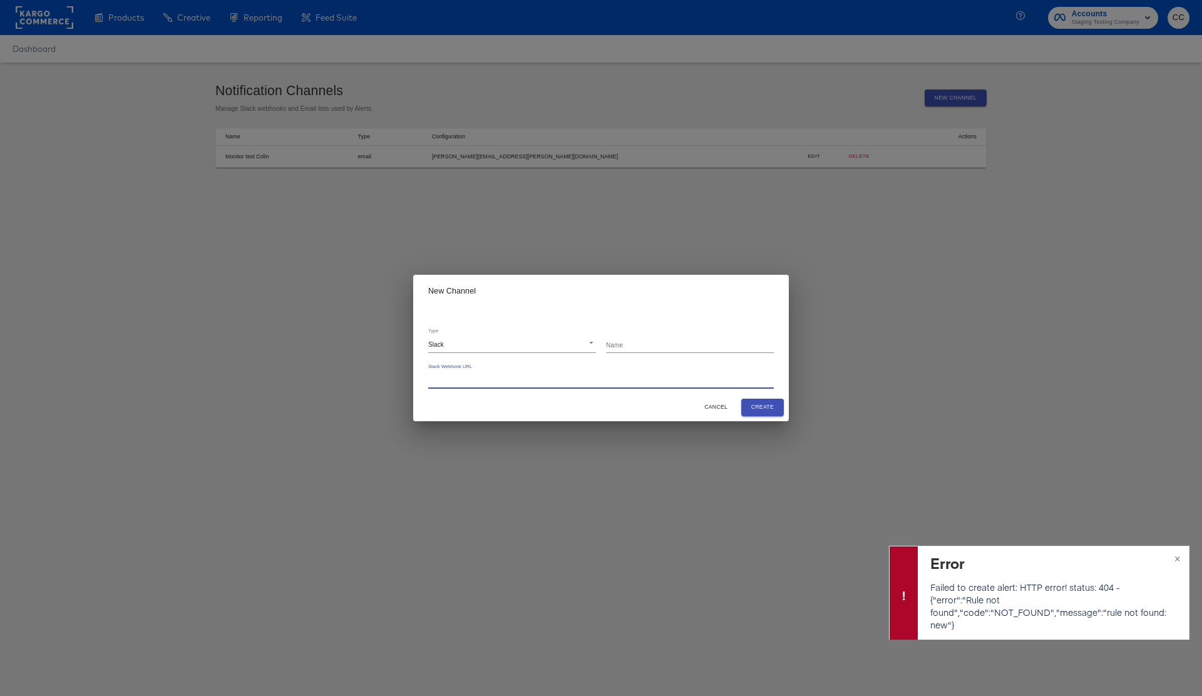
drag, startPoint x: 495, startPoint y: 383, endPoint x: 470, endPoint y: 379, distance: 24.8
click at [470, 379] on input "text" at bounding box center [601, 381] width 346 height 16
click at [1008, 319] on div "New Channel Type Slack slack Name Slack Webhook URL Cancel Create" at bounding box center [601, 348] width 1202 height 696
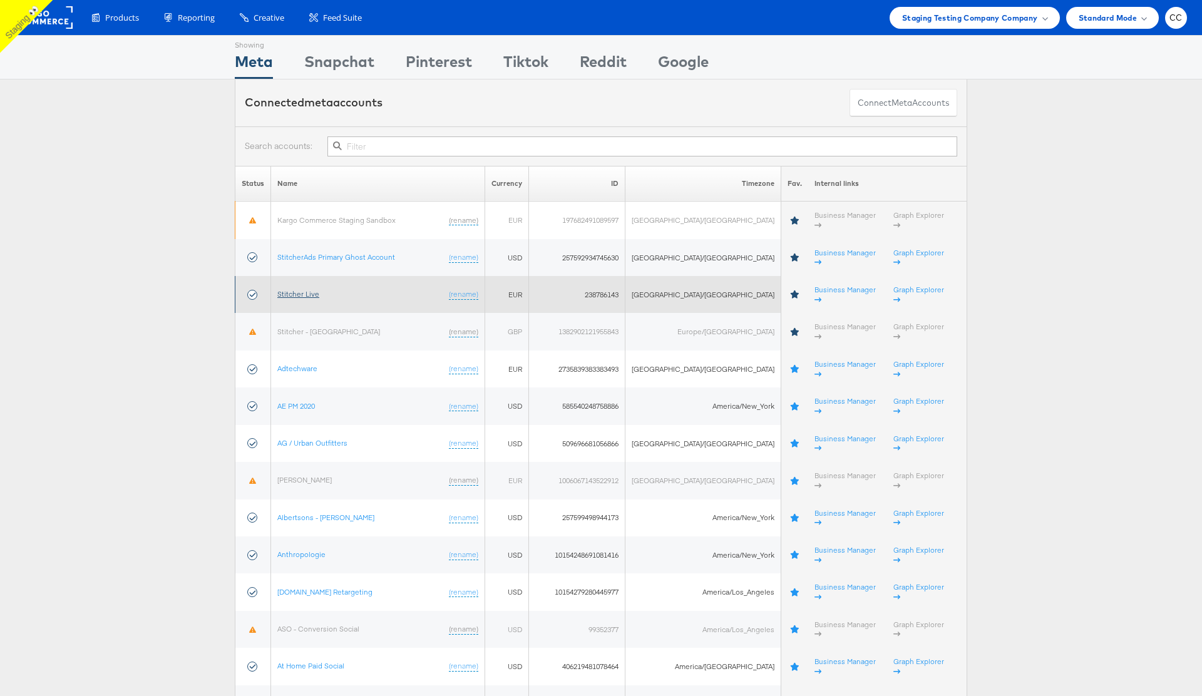
click at [299, 289] on link "Stitcher Live" at bounding box center [298, 293] width 42 height 9
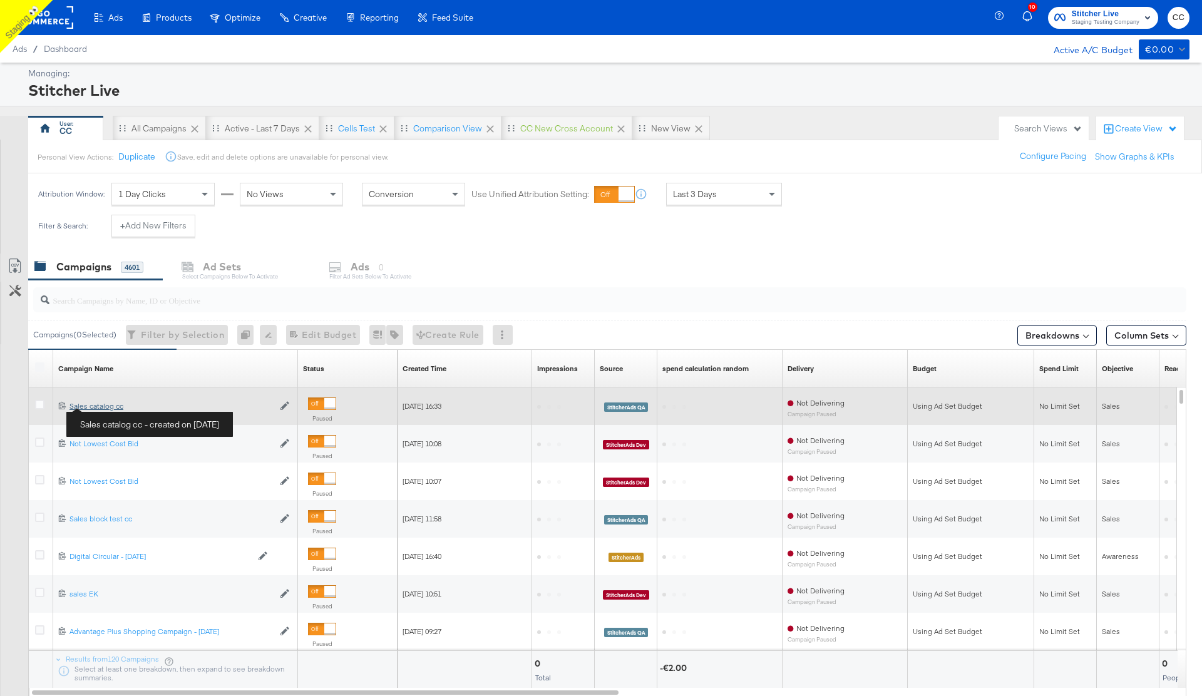
click at [96, 406] on div "Sales catalog cc Sales catalog cc" at bounding box center [172, 406] width 204 height 10
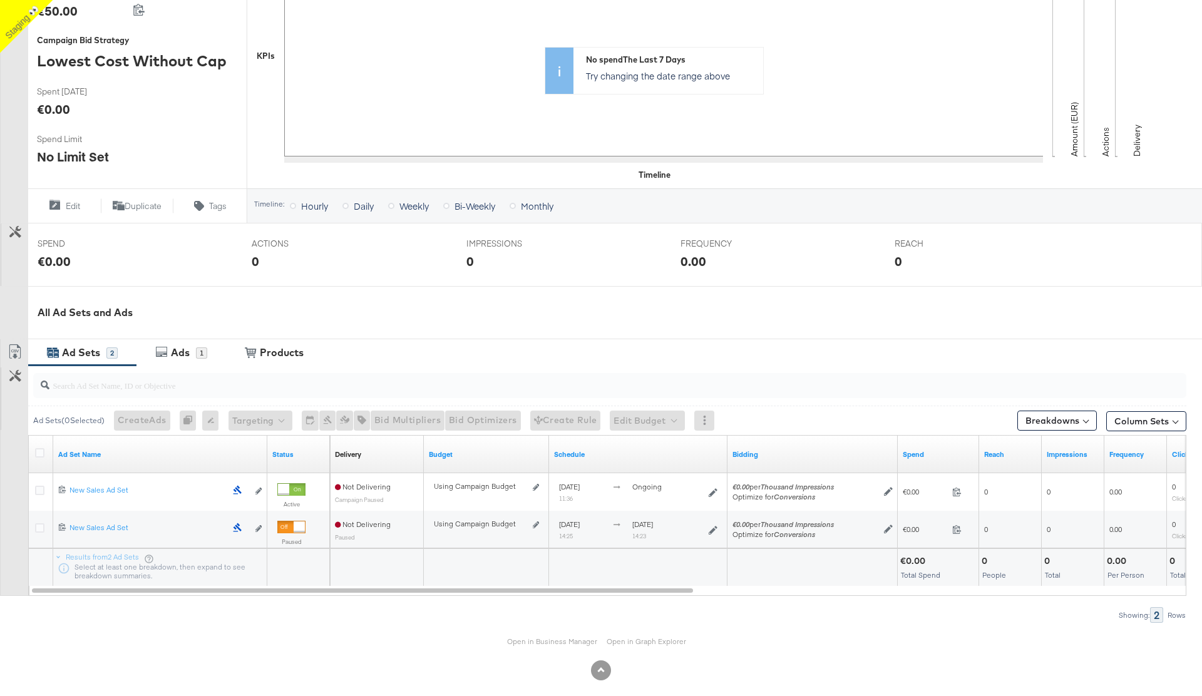
scroll to position [297, 0]
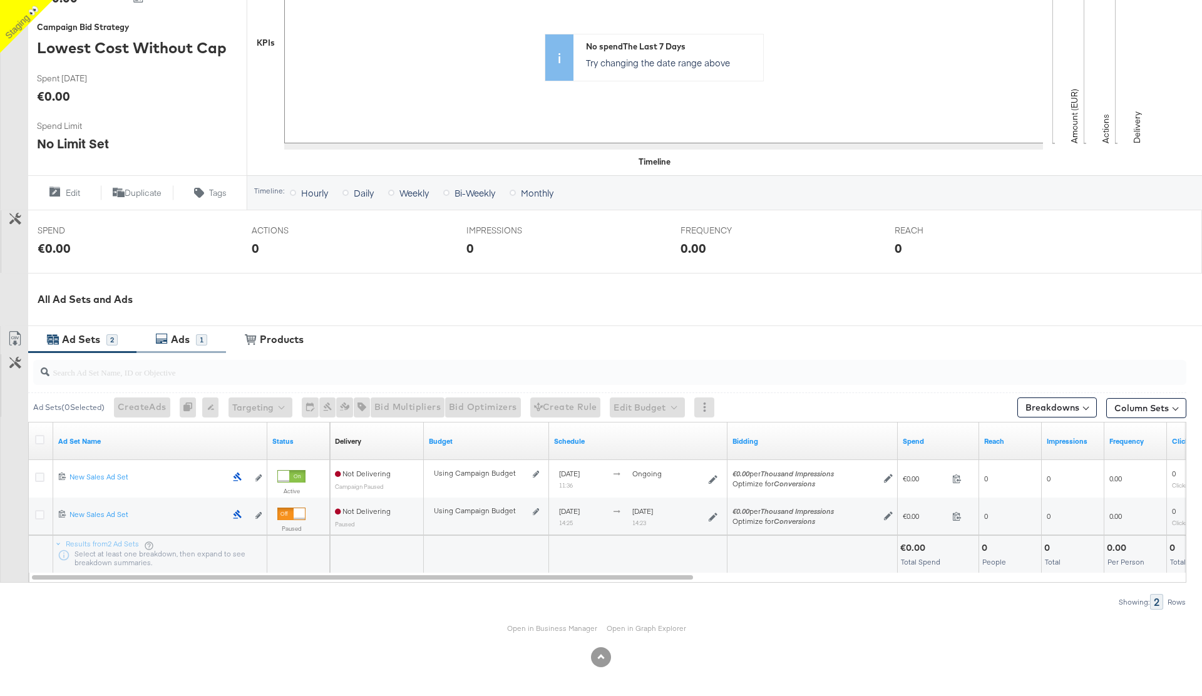
click at [187, 341] on div "Ads" at bounding box center [180, 340] width 19 height 14
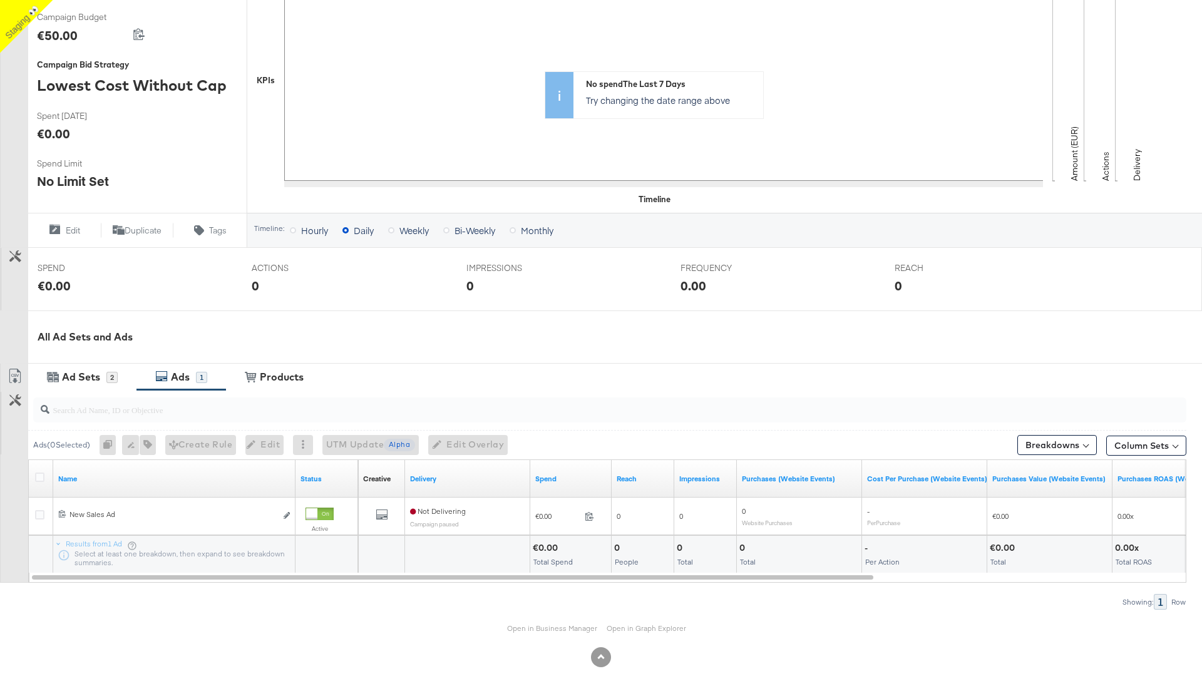
scroll to position [260, 0]
click at [548, 629] on link "Open in Business Manager" at bounding box center [552, 628] width 90 height 9
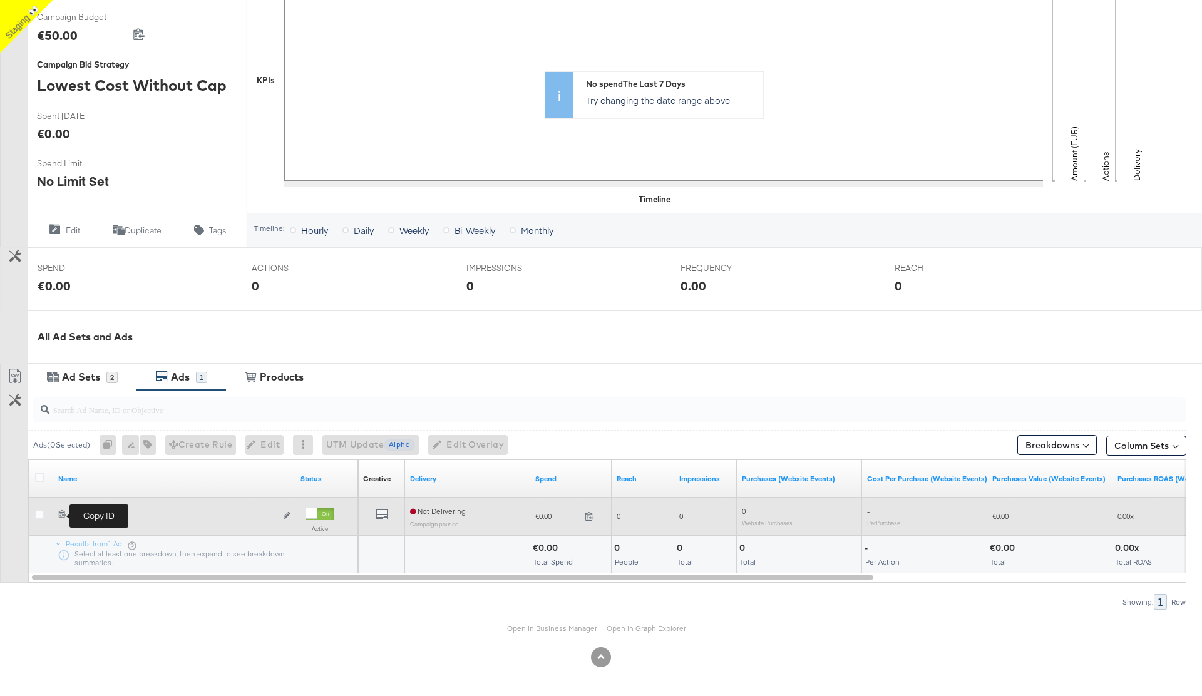
click at [60, 514] on icon at bounding box center [62, 514] width 8 height 8
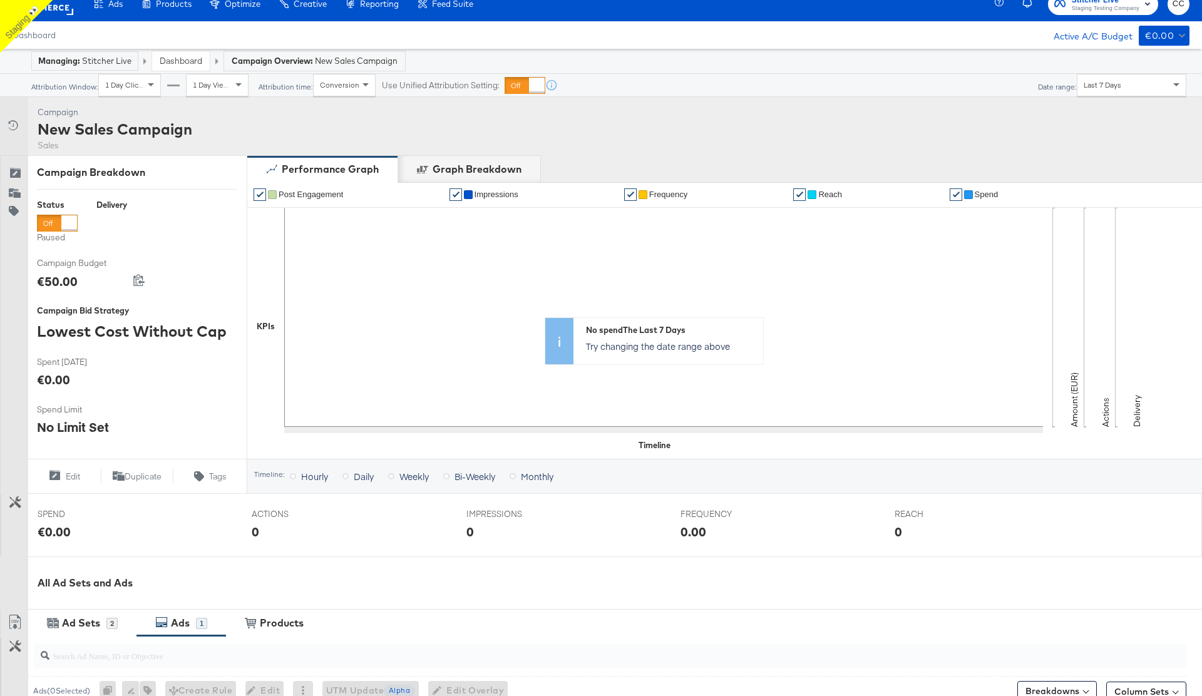
scroll to position [0, 0]
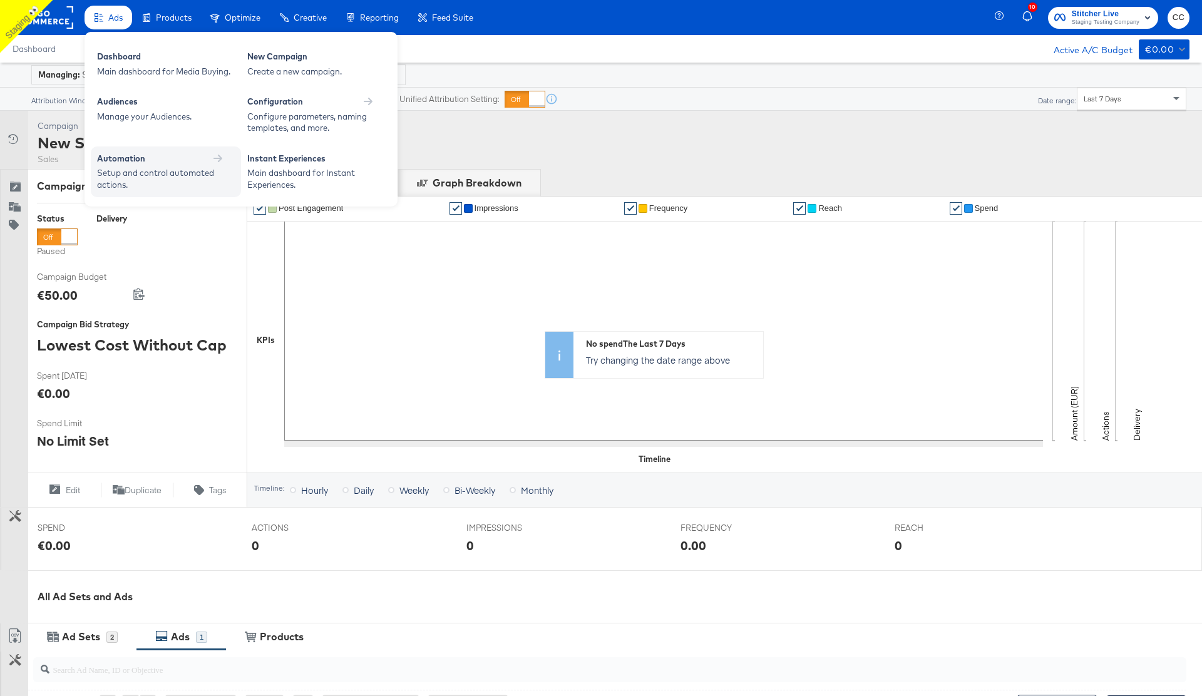
click at [184, 155] on div "Automation" at bounding box center [166, 159] width 138 height 12
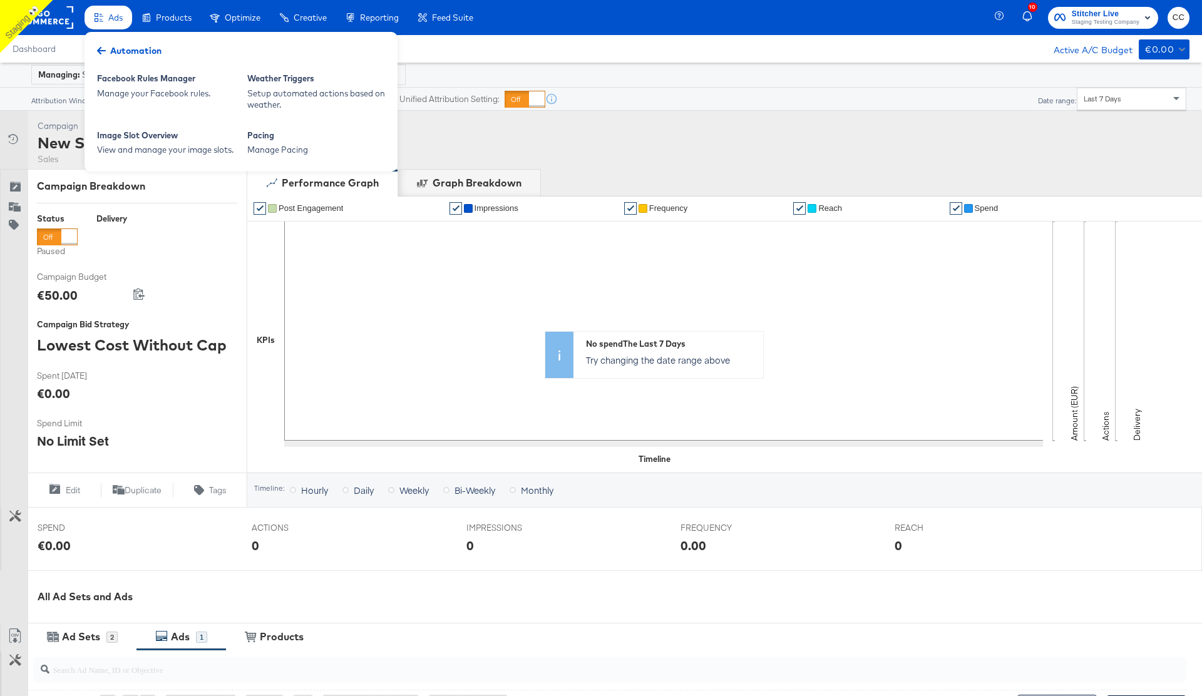
click at [114, 51] on span "Automation" at bounding box center [135, 50] width 51 height 13
